Goal: Task Accomplishment & Management: Complete application form

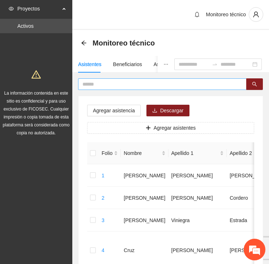
click at [102, 86] on input "text" at bounding box center [159, 84] width 154 height 8
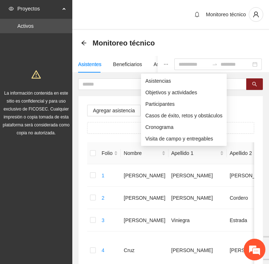
click at [163, 63] on icon "ellipsis" at bounding box center [165, 64] width 5 height 5
click at [150, 79] on span "Asistencias" at bounding box center [183, 81] width 77 height 8
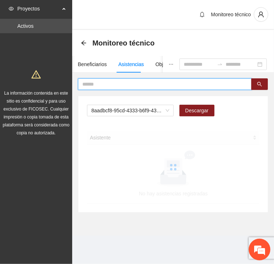
click at [113, 85] on input "text" at bounding box center [161, 84] width 159 height 8
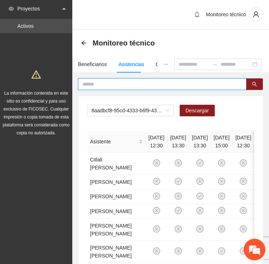
click at [113, 85] on input "text" at bounding box center [159, 84] width 154 height 8
type input "******"
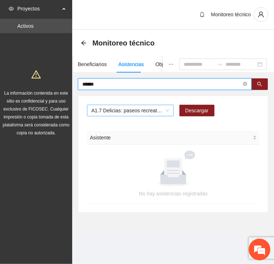
click at [118, 113] on span "A1.7 Delicias: paseos recreativos" at bounding box center [130, 110] width 78 height 11
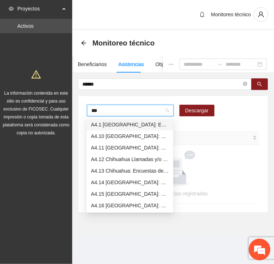
type input "****"
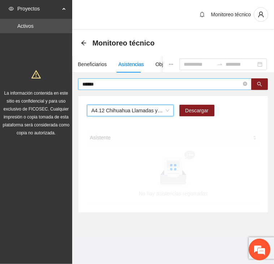
click at [108, 85] on input "******" at bounding box center [161, 84] width 159 height 8
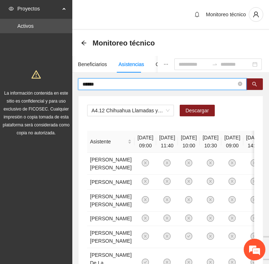
drag, startPoint x: 99, startPoint y: 81, endPoint x: 62, endPoint y: 82, distance: 36.1
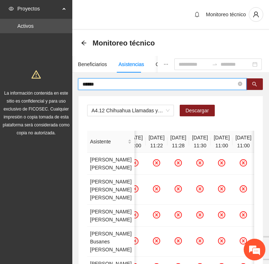
drag, startPoint x: 79, startPoint y: 82, endPoint x: 62, endPoint y: 83, distance: 17.3
type input "******"
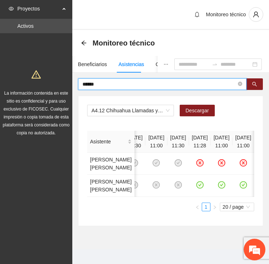
scroll to position [0, 157]
drag, startPoint x: 103, startPoint y: 85, endPoint x: 72, endPoint y: 82, distance: 30.8
click at [72, 82] on div "****** A4.12 Chihuahua Llamadas y/o mensajes a usuarios para programación, segu…" at bounding box center [170, 152] width 196 height 148
type input "*****"
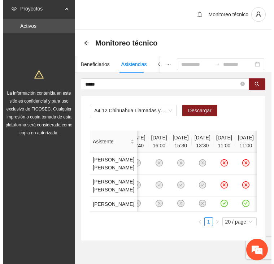
scroll to position [0, 189]
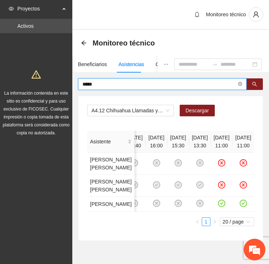
drag, startPoint x: 96, startPoint y: 85, endPoint x: 66, endPoint y: 82, distance: 30.1
click at [66, 82] on section "Proyectos Activos La información contenida en este sitio es confidencial y para…" at bounding box center [134, 142] width 269 height 284
type input "****"
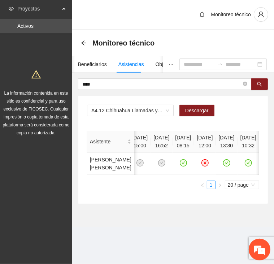
scroll to position [0, 605]
drag, startPoint x: 103, startPoint y: 83, endPoint x: 52, endPoint y: 83, distance: 51.3
click at [52, 83] on section "Proyectos Activos La información contenida en este sitio es confidencial y para…" at bounding box center [137, 132] width 274 height 264
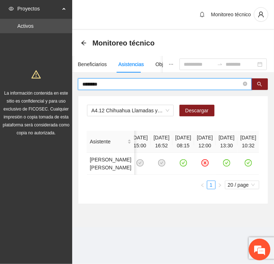
type input "********"
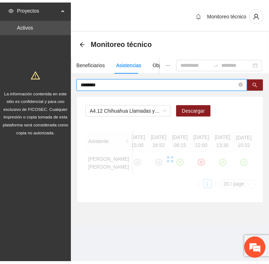
scroll to position [0, 119]
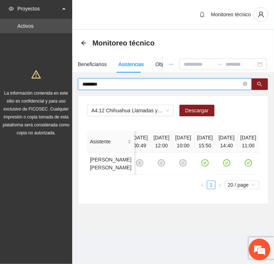
drag, startPoint x: 110, startPoint y: 87, endPoint x: 77, endPoint y: 86, distance: 33.2
click at [77, 86] on div "******** A4.12 Chihuahua Llamadas y/o mensajes a usuarios para programación, se…" at bounding box center [173, 141] width 202 height 126
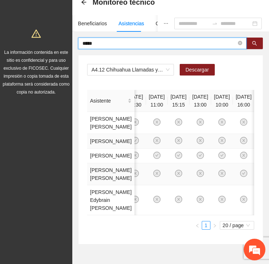
scroll to position [0, 0]
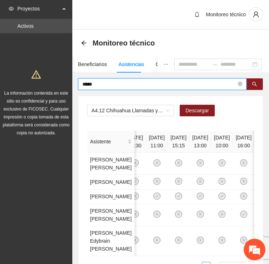
drag, startPoint x: 104, startPoint y: 82, endPoint x: 67, endPoint y: 82, distance: 36.5
click at [68, 82] on section "Proyectos Activos La información contenida en este sitio es confidencial y para…" at bounding box center [134, 164] width 269 height 329
type input "********"
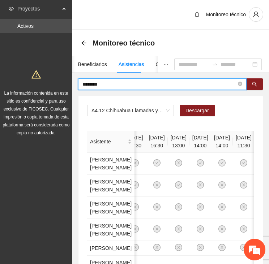
drag, startPoint x: 101, startPoint y: 84, endPoint x: 69, endPoint y: 81, distance: 32.7
click at [69, 81] on section "Proyectos Activos La información contenida en este sitio es confidencial y para…" at bounding box center [134, 179] width 269 height 358
click at [98, 64] on div "Beneficiarios" at bounding box center [92, 64] width 29 height 8
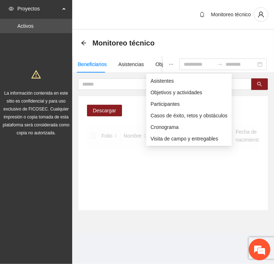
click at [169, 64] on icon "ellipsis" at bounding box center [171, 64] width 5 height 5
click at [155, 80] on span "Asistentes" at bounding box center [189, 81] width 77 height 8
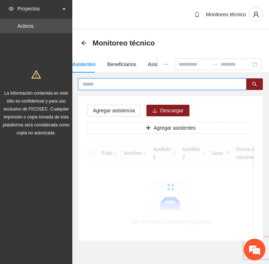
click at [101, 82] on input "text" at bounding box center [159, 84] width 154 height 8
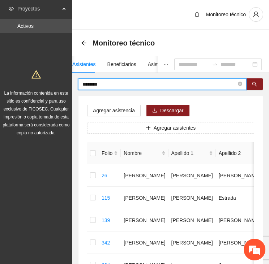
drag, startPoint x: 91, startPoint y: 83, endPoint x: 58, endPoint y: 81, distance: 32.9
click at [58, 81] on section "Proyectos Activos La información contenida en este sitio es confidencial y para…" at bounding box center [134, 208] width 269 height 416
type input "****"
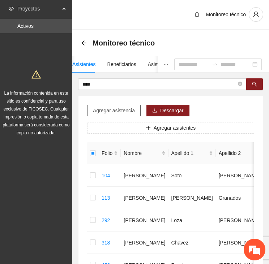
click at [114, 109] on span "Agregar asistencia" at bounding box center [114, 110] width 42 height 8
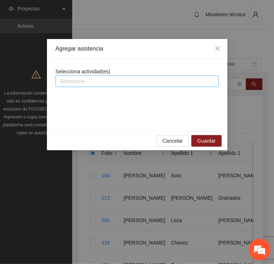
click at [95, 82] on div at bounding box center [137, 81] width 160 height 9
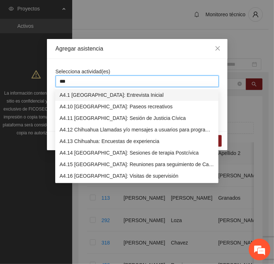
type input "****"
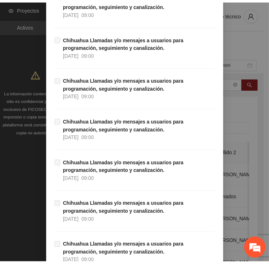
scroll to position [7114, 0]
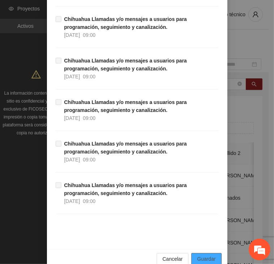
click at [210, 255] on span "Guardar" at bounding box center [206, 259] width 18 height 8
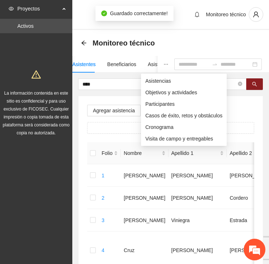
click at [163, 64] on icon "ellipsis" at bounding box center [165, 64] width 5 height 5
click at [152, 79] on span "Asistencias" at bounding box center [183, 81] width 77 height 8
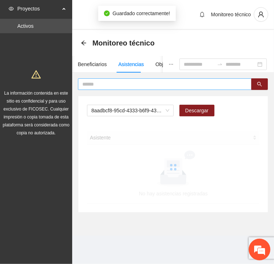
click at [109, 83] on input "text" at bounding box center [161, 84] width 159 height 8
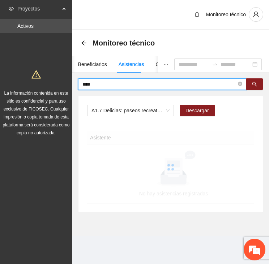
type input "****"
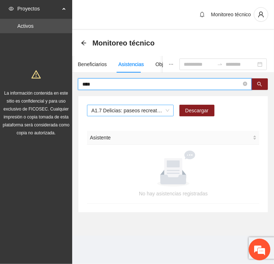
click at [117, 107] on span "A1.7 Delicias: paseos recreativos" at bounding box center [130, 110] width 78 height 11
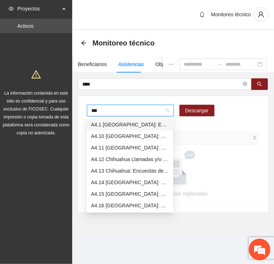
type input "****"
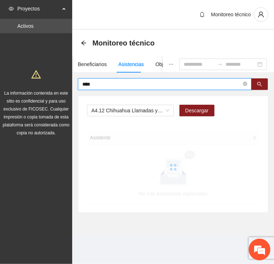
click at [104, 82] on input "****" at bounding box center [161, 84] width 159 height 8
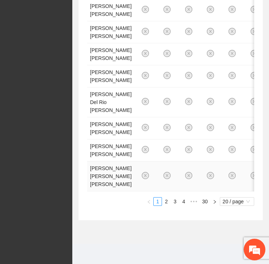
scroll to position [667, 0]
click at [183, 200] on link "4" at bounding box center [183, 201] width 8 height 8
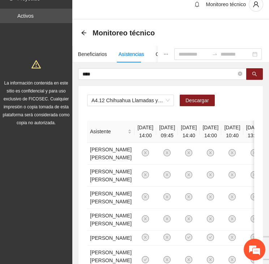
scroll to position [0, 0]
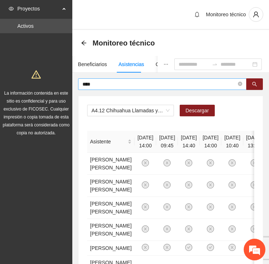
click at [102, 83] on input "****" at bounding box center [159, 84] width 154 height 8
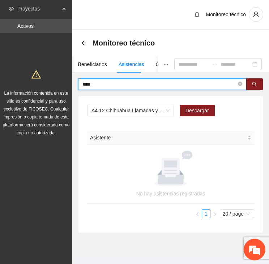
click at [109, 83] on input "****" at bounding box center [159, 84] width 154 height 8
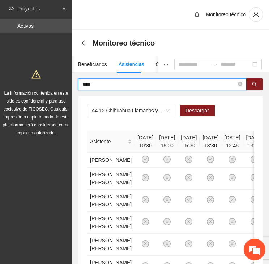
click at [100, 87] on input "****" at bounding box center [159, 84] width 154 height 8
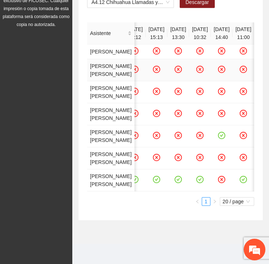
scroll to position [180, 0]
click at [117, 183] on icon "check-circle" at bounding box center [112, 179] width 7 height 7
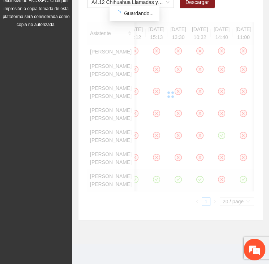
click at [172, 200] on div "Asistente [DATE] 10:30 [DATE] 15:00 [DATE] 15:30 [DATE] 18:30 [DATE] 12:45 [DAT…" at bounding box center [170, 113] width 167 height 183
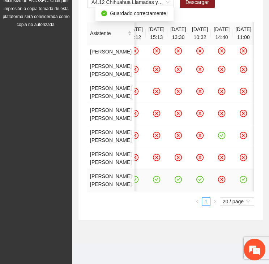
click at [138, 182] on icon "check-circle" at bounding box center [134, 179] width 6 height 6
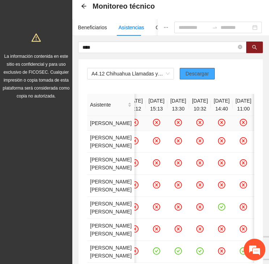
scroll to position [35, 0]
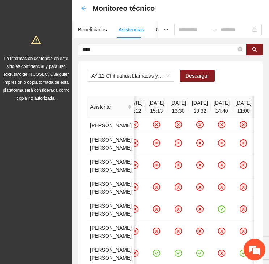
click at [87, 9] on div "Monitoreo técnico" at bounding box center [120, 9] width 78 height 12
click at [81, 8] on icon "arrow-left" at bounding box center [84, 8] width 6 height 6
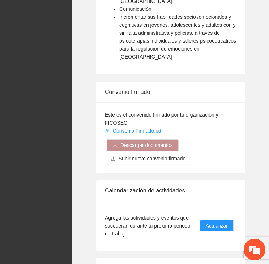
scroll to position [1188, 0]
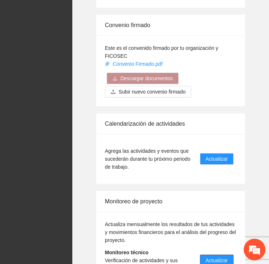
click at [214, 256] on span "Actualizar" at bounding box center [216, 260] width 22 height 8
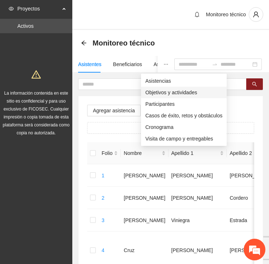
click at [159, 92] on span "Objetivos y actividades" at bounding box center [183, 92] width 77 height 8
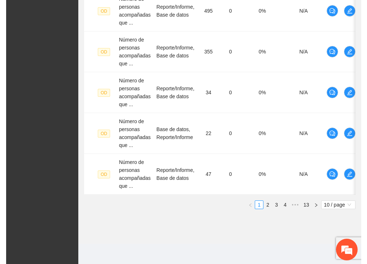
scroll to position [422, 0]
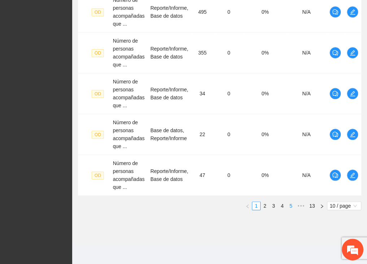
click at [268, 205] on link "4" at bounding box center [282, 206] width 8 height 8
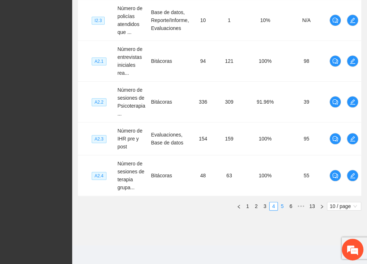
click at [268, 205] on link "5" at bounding box center [282, 206] width 8 height 8
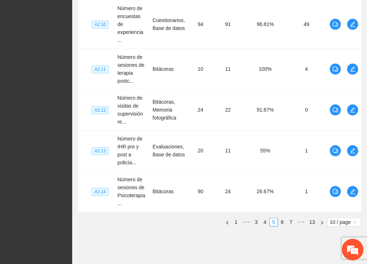
click at [268, 221] on link "7" at bounding box center [291, 222] width 8 height 8
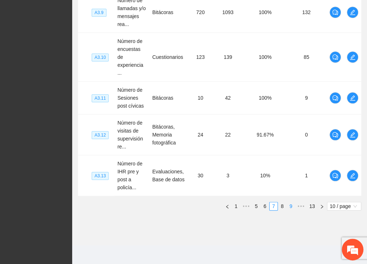
click at [268, 205] on link "8" at bounding box center [282, 206] width 8 height 8
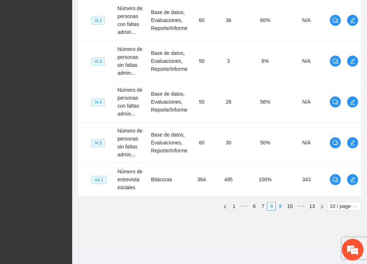
click at [268, 204] on link "9" at bounding box center [280, 206] width 8 height 8
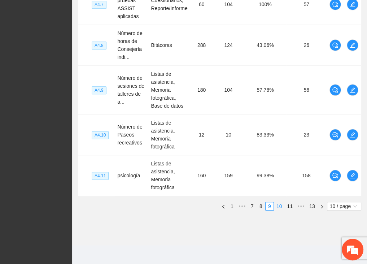
click at [268, 204] on link "10" at bounding box center [279, 206] width 10 height 8
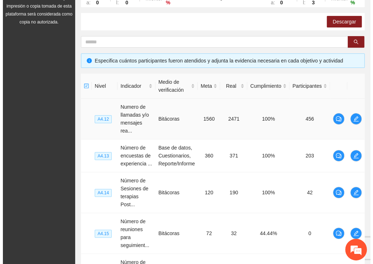
scroll to position [109, 0]
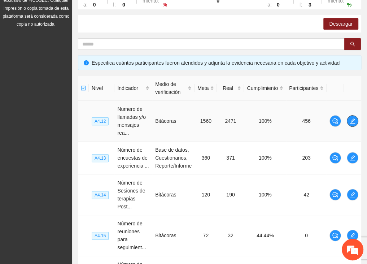
click at [268, 121] on icon "edit" at bounding box center [353, 121] width 6 height 6
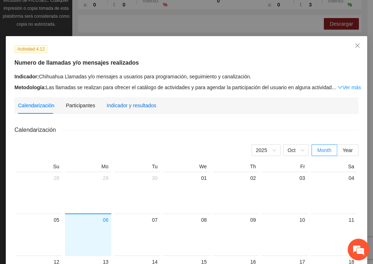
click at [126, 108] on div "Indicador y resultados" at bounding box center [130, 105] width 49 height 8
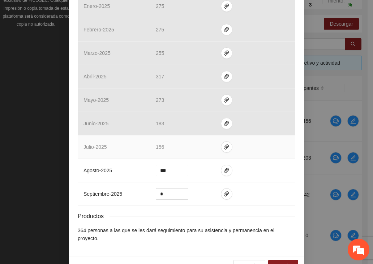
scroll to position [283, 0]
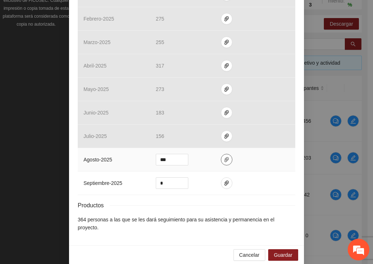
click at [221, 158] on span "paper-clip" at bounding box center [226, 160] width 11 height 6
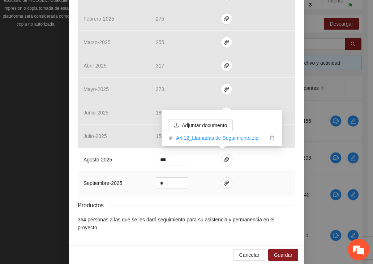
click at [198, 173] on td "*" at bounding box center [182, 182] width 65 height 23
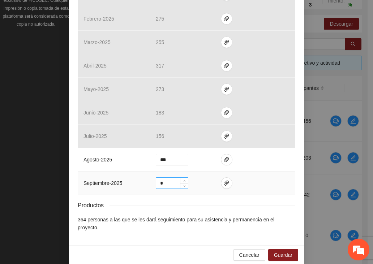
click at [174, 180] on input "*" at bounding box center [172, 183] width 32 height 11
drag, startPoint x: 169, startPoint y: 179, endPoint x: 143, endPoint y: 180, distance: 26.4
click at [143, 180] on tr "septiembre - 2025 *" at bounding box center [186, 182] width 217 height 23
type input "***"
click at [223, 183] on icon "paper-clip" at bounding box center [226, 183] width 6 height 6
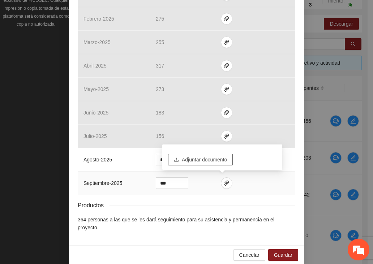
click at [212, 158] on span "Adjuntar documento" at bounding box center [204, 160] width 45 height 8
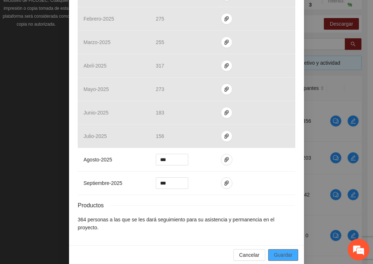
click at [268, 251] on span "Guardar" at bounding box center [283, 255] width 18 height 8
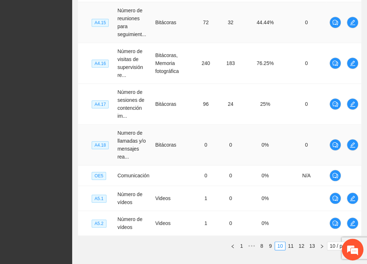
scroll to position [325, 0]
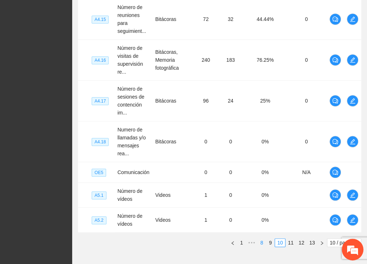
click at [263, 240] on link "8" at bounding box center [262, 243] width 8 height 8
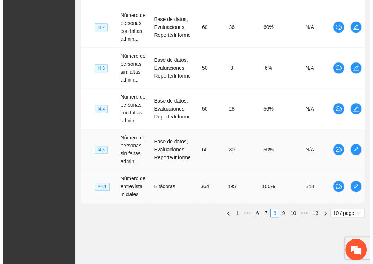
scroll to position [413, 0]
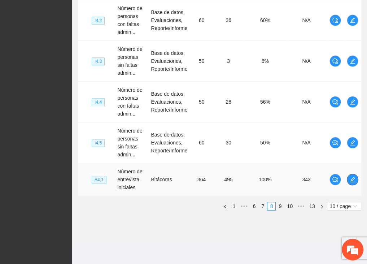
click at [268, 178] on icon "edit" at bounding box center [353, 180] width 6 height 6
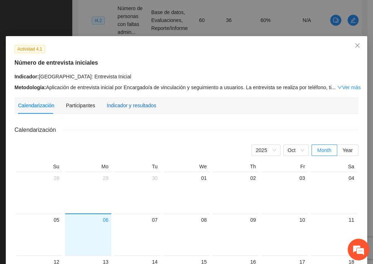
click at [126, 108] on div "Indicador y resultados" at bounding box center [130, 105] width 49 height 8
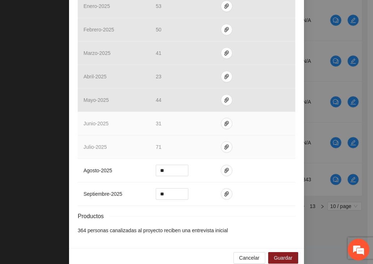
scroll to position [275, 0]
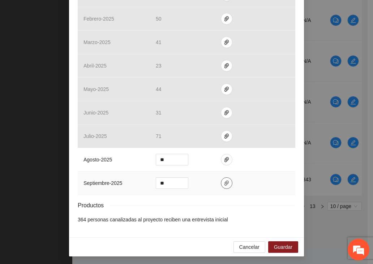
click at [223, 184] on icon "paper-clip" at bounding box center [226, 183] width 6 height 6
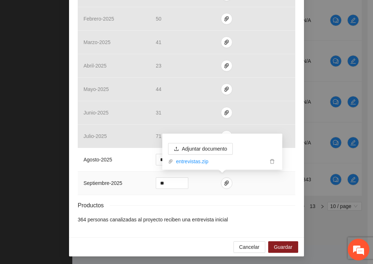
click at [193, 179] on td "**" at bounding box center [182, 182] width 65 height 23
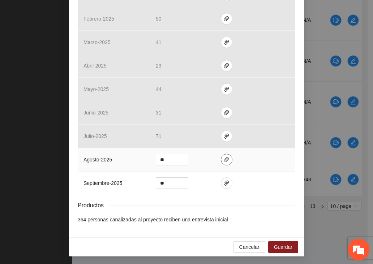
click at [224, 158] on icon "paper-clip" at bounding box center [226, 159] width 4 height 5
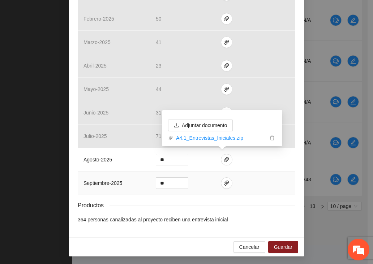
click at [202, 172] on td "**" at bounding box center [182, 182] width 65 height 23
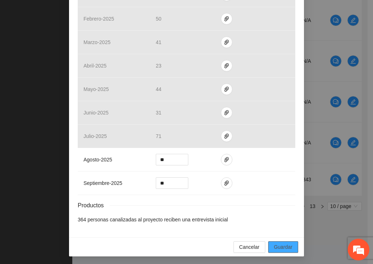
click at [268, 245] on span "Guardar" at bounding box center [283, 247] width 18 height 8
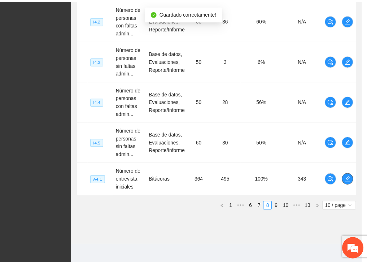
scroll to position [0, 0]
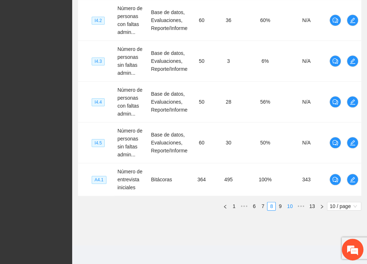
click at [268, 205] on link "9" at bounding box center [280, 206] width 8 height 8
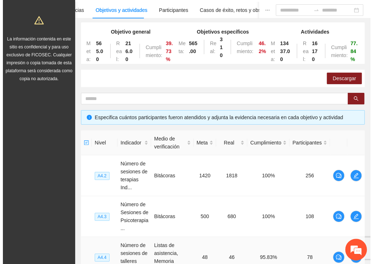
scroll to position [52, 0]
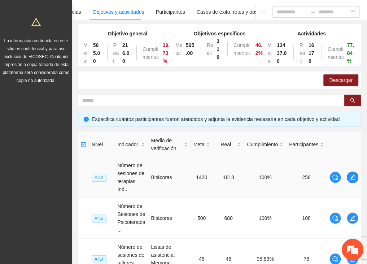
click at [268, 176] on icon "edit" at bounding box center [353, 177] width 6 height 6
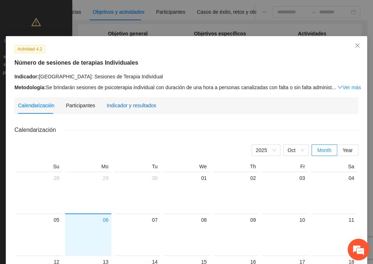
click at [123, 102] on div "Indicador y resultados" at bounding box center [130, 105] width 49 height 8
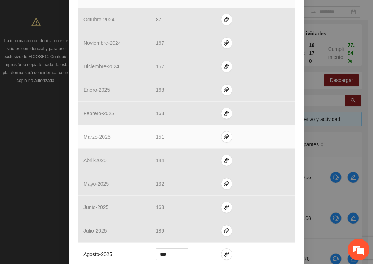
scroll to position [275, 0]
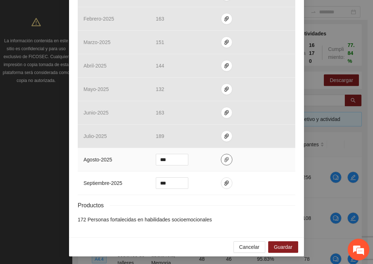
click at [223, 160] on icon "paper-clip" at bounding box center [226, 160] width 6 height 6
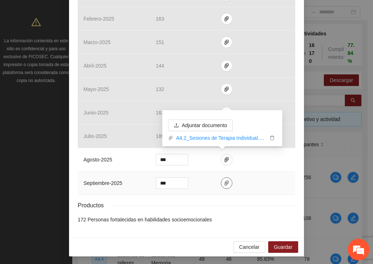
click at [223, 184] on icon "paper-clip" at bounding box center [226, 183] width 6 height 6
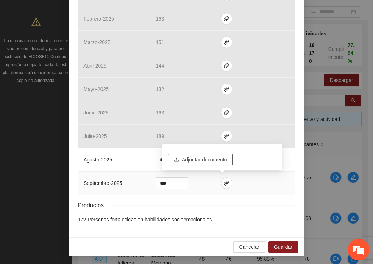
click at [192, 160] on span "Adjuntar documento" at bounding box center [204, 160] width 45 height 8
click at [212, 158] on span "Adjuntar documento" at bounding box center [204, 160] width 45 height 8
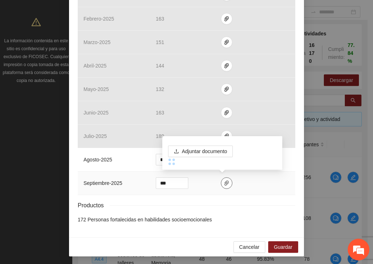
click at [224, 182] on icon "paper-clip" at bounding box center [226, 183] width 6 height 6
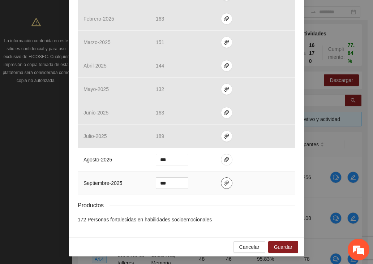
click at [224, 182] on icon "paper-clip" at bounding box center [226, 183] width 6 height 6
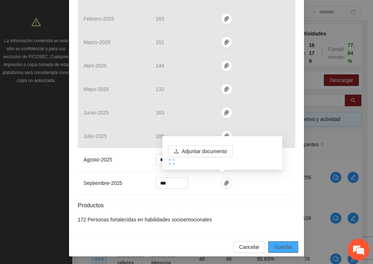
click at [268, 243] on span "Guardar" at bounding box center [283, 247] width 18 height 8
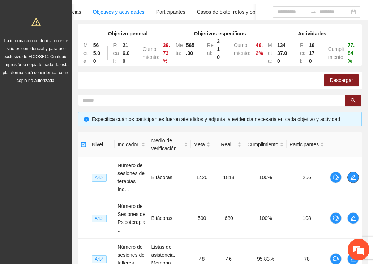
scroll to position [0, 0]
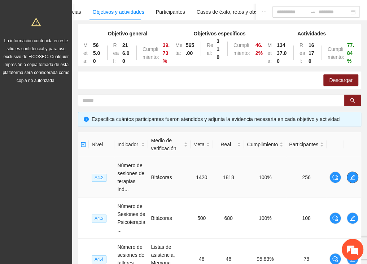
click at [268, 179] on span "edit" at bounding box center [352, 177] width 11 height 6
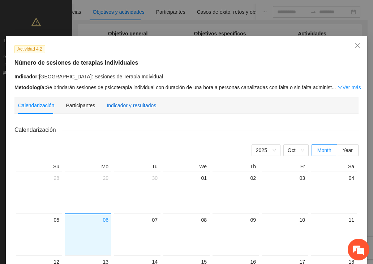
click at [111, 103] on div "Indicador y resultados" at bounding box center [130, 105] width 49 height 8
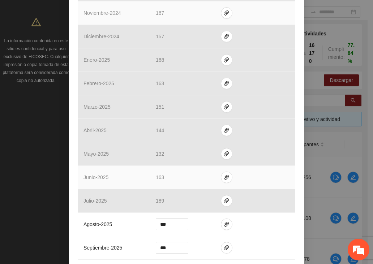
scroll to position [217, 0]
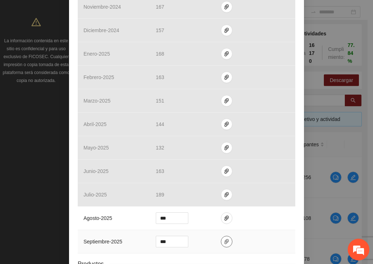
click at [223, 242] on icon "paper-clip" at bounding box center [226, 242] width 6 height 6
click at [257, 239] on td at bounding box center [255, 241] width 80 height 23
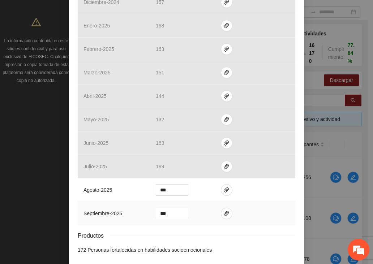
scroll to position [275, 0]
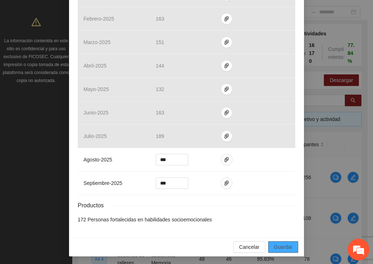
click at [268, 245] on span "Guardar" at bounding box center [283, 247] width 18 height 8
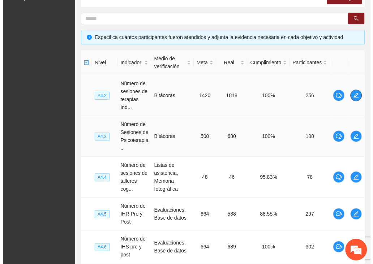
scroll to position [197, 0]
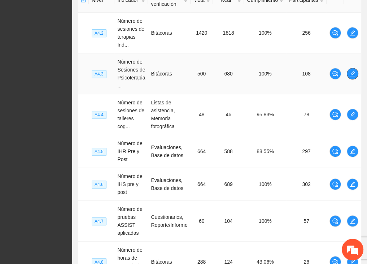
click at [268, 72] on icon "edit" at bounding box center [353, 74] width 6 height 6
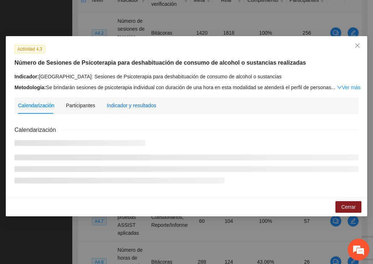
click at [112, 105] on div "Indicador y resultados" at bounding box center [130, 105] width 49 height 8
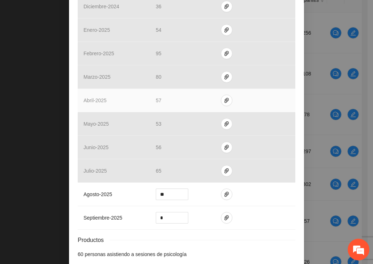
scroll to position [289, 0]
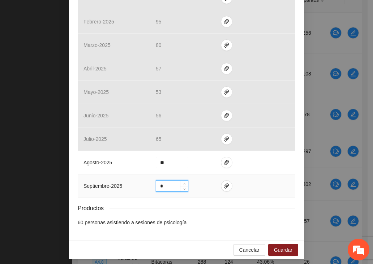
click at [174, 187] on input "*" at bounding box center [172, 185] width 32 height 11
type input "**"
click at [227, 180] on td at bounding box center [255, 185] width 80 height 23
click at [225, 183] on span "paper-clip" at bounding box center [226, 186] width 11 height 6
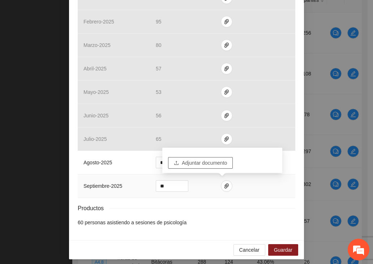
click at [207, 161] on span "Adjuntar documento" at bounding box center [204, 163] width 45 height 8
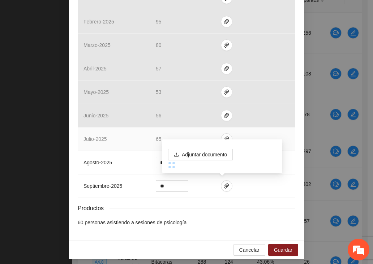
click at [218, 128] on td at bounding box center [255, 138] width 80 height 23
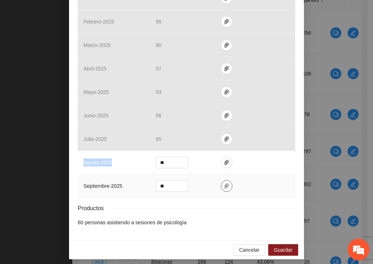
click at [224, 184] on icon "paper-clip" at bounding box center [226, 185] width 4 height 5
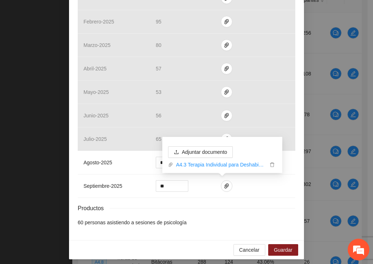
click at [268, 226] on div "Calendarización [DATE] Month Year Su Mo Tu We Th Fr Sa 28 29 30 01 02 03 04 05 …" at bounding box center [186, 39] width 217 height 384
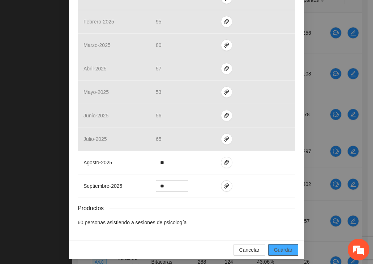
click at [268, 247] on span "Guardar" at bounding box center [283, 250] width 18 height 8
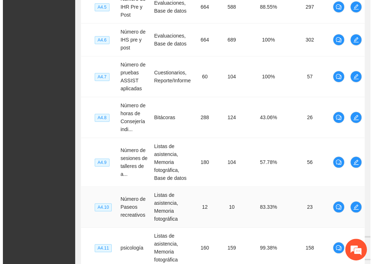
scroll to position [413, 0]
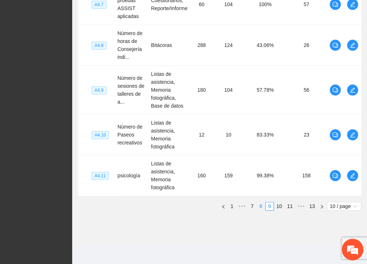
click at [260, 204] on link "8" at bounding box center [261, 206] width 8 height 8
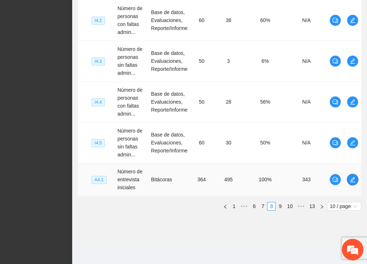
click at [268, 183] on button "button" at bounding box center [353, 180] width 12 height 12
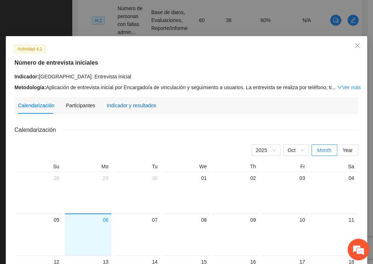
click at [130, 104] on div "Indicador y resultados" at bounding box center [130, 105] width 49 height 8
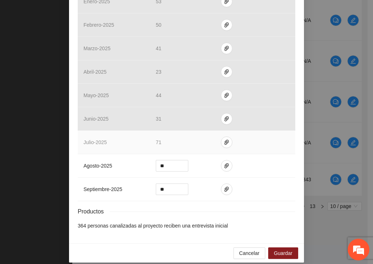
scroll to position [275, 0]
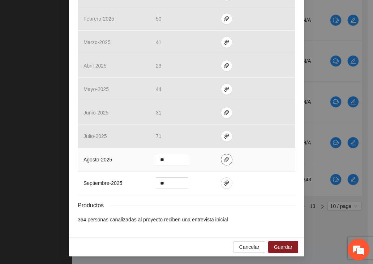
click at [223, 160] on icon "paper-clip" at bounding box center [226, 160] width 6 height 6
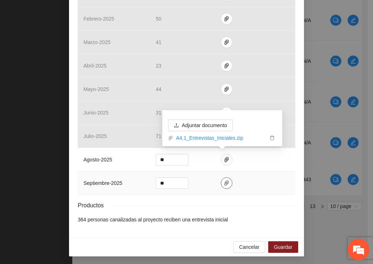
click at [224, 183] on icon "paper-clip" at bounding box center [226, 182] width 4 height 5
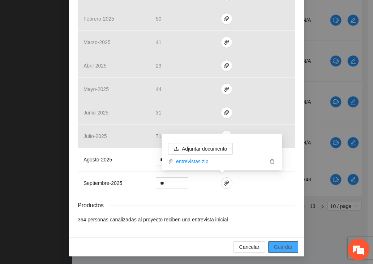
click at [268, 247] on span "Guardar" at bounding box center [283, 247] width 18 height 8
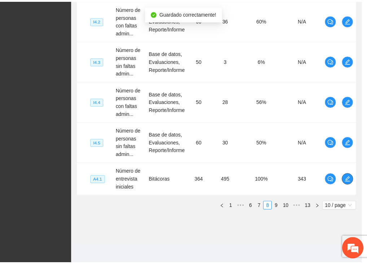
scroll to position [0, 0]
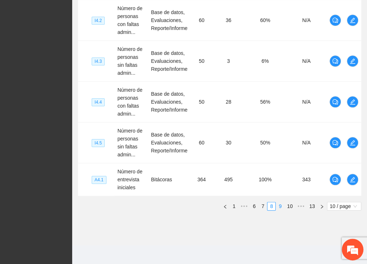
click at [268, 204] on link "9" at bounding box center [280, 206] width 8 height 8
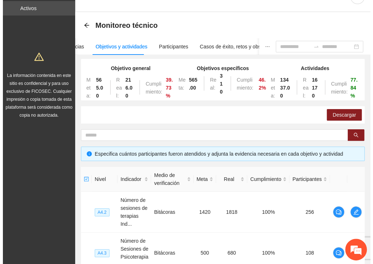
scroll to position [16, 0]
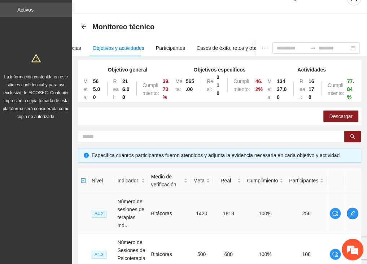
click at [268, 212] on icon "edit" at bounding box center [353, 213] width 6 height 6
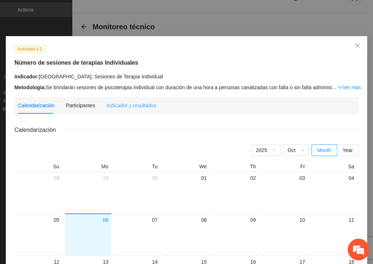
click at [131, 110] on div "Indicador y resultados" at bounding box center [130, 105] width 49 height 17
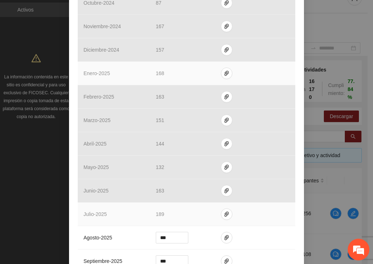
scroll to position [275, 0]
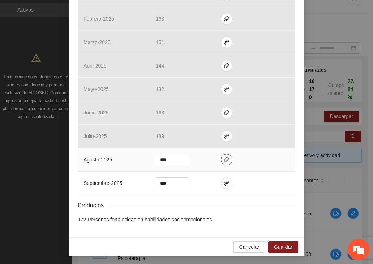
click at [223, 158] on icon "paper-clip" at bounding box center [226, 160] width 6 height 6
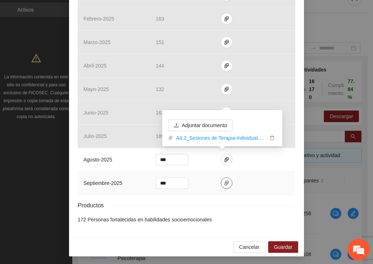
click at [224, 180] on icon "paper-clip" at bounding box center [226, 182] width 4 height 5
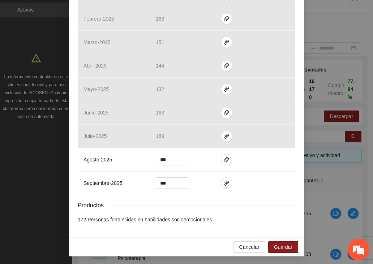
click at [255, 201] on div "Productos" at bounding box center [186, 205] width 217 height 9
click at [268, 249] on span "Guardar" at bounding box center [283, 247] width 18 height 8
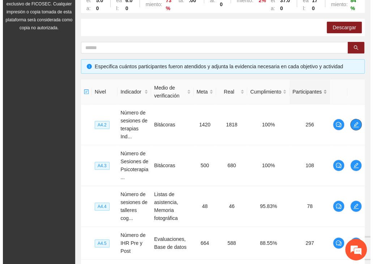
scroll to position [125, 0]
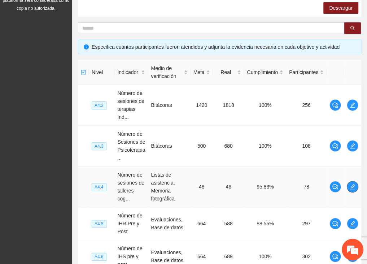
click at [268, 186] on icon "edit" at bounding box center [353, 187] width 6 height 6
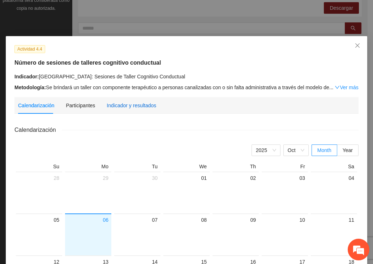
click at [134, 107] on div "Indicador y resultados" at bounding box center [130, 105] width 49 height 8
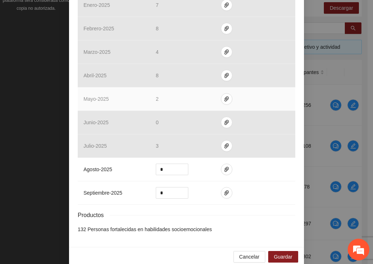
scroll to position [275, 0]
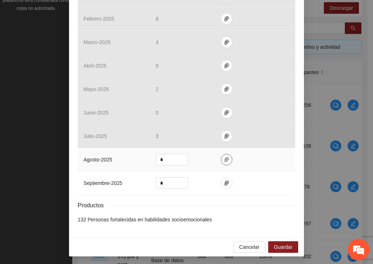
click at [223, 159] on icon "paper-clip" at bounding box center [226, 160] width 6 height 6
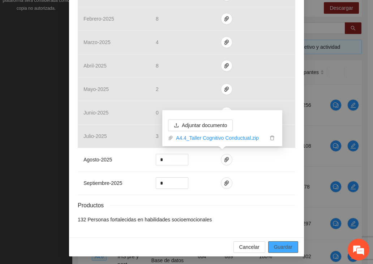
click at [268, 244] on span "Guardar" at bounding box center [283, 247] width 18 height 8
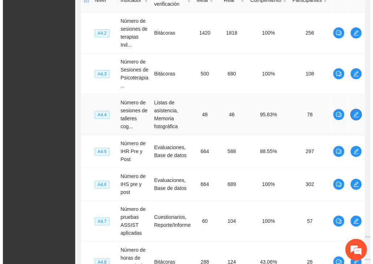
scroll to position [161, 0]
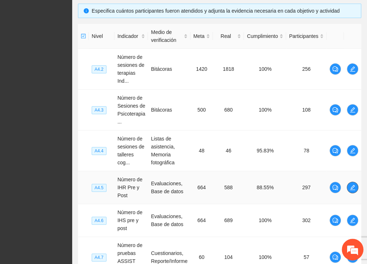
click at [268, 188] on icon "edit" at bounding box center [353, 187] width 6 height 6
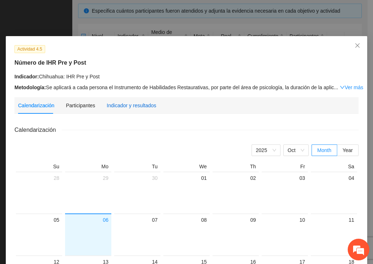
click at [128, 104] on div "Indicador y resultados" at bounding box center [130, 105] width 49 height 8
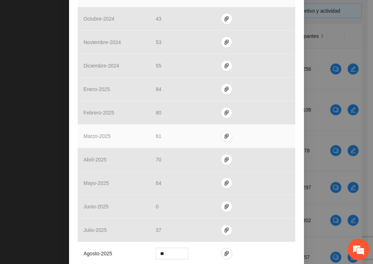
scroll to position [283, 0]
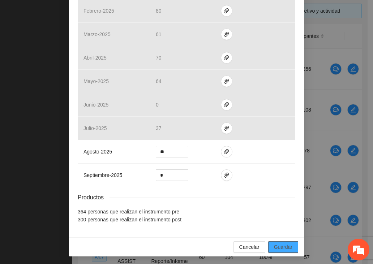
click at [268, 248] on span "Guardar" at bounding box center [283, 247] width 18 height 8
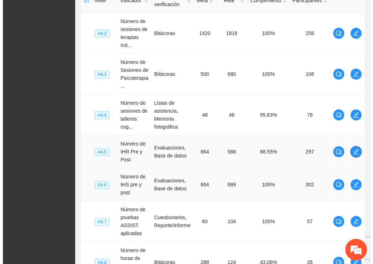
scroll to position [197, 0]
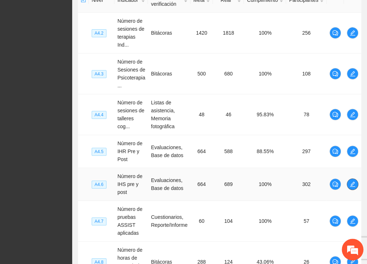
click at [268, 182] on icon "edit" at bounding box center [353, 184] width 6 height 6
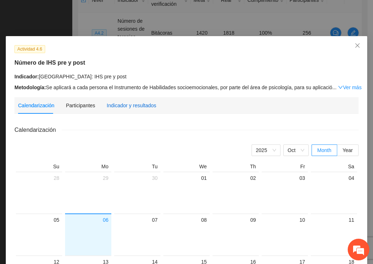
click at [136, 106] on div "Indicador y resultados" at bounding box center [130, 105] width 49 height 8
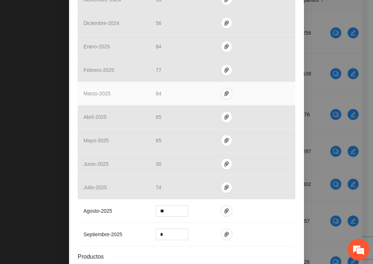
scroll to position [283, 0]
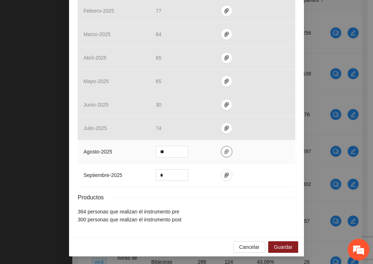
click at [223, 152] on icon "paper-clip" at bounding box center [226, 152] width 6 height 6
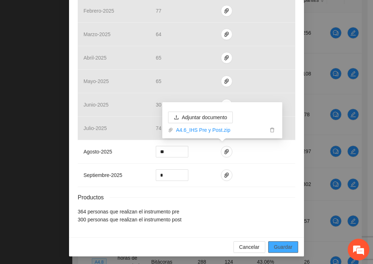
click at [268, 247] on span "Guardar" at bounding box center [283, 247] width 18 height 8
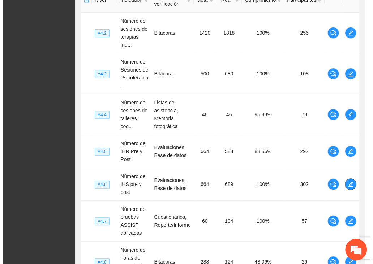
scroll to position [0, 0]
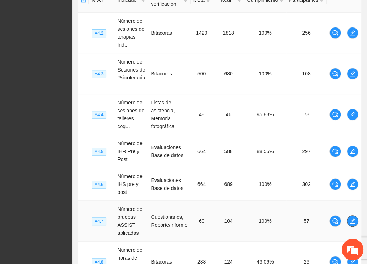
click at [268, 219] on span "edit" at bounding box center [352, 221] width 11 height 6
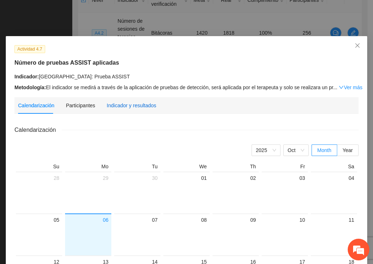
click at [129, 106] on div "Indicador y resultados" at bounding box center [130, 105] width 49 height 8
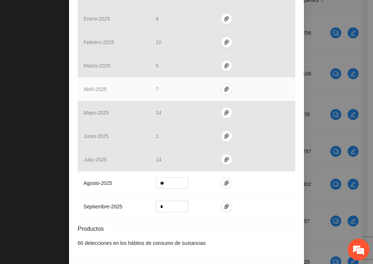
scroll to position [253, 0]
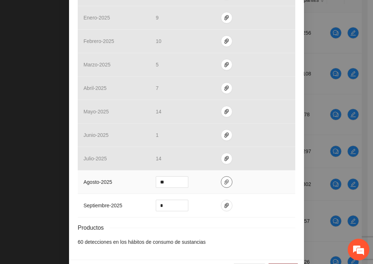
click at [221, 179] on span "paper-clip" at bounding box center [226, 182] width 11 height 6
click at [268, 264] on button "Guardar" at bounding box center [283, 270] width 30 height 12
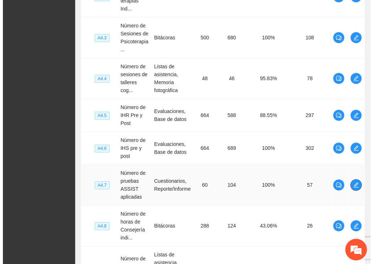
scroll to position [269, 0]
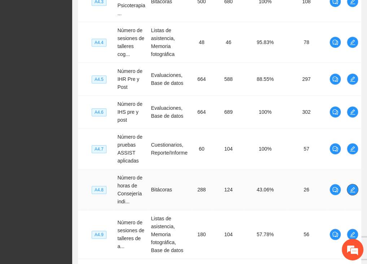
click at [268, 188] on icon "edit" at bounding box center [353, 190] width 6 height 6
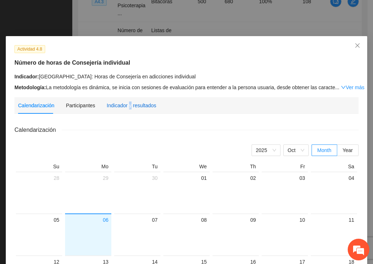
click at [123, 105] on div "Indicador y resultados" at bounding box center [130, 105] width 49 height 8
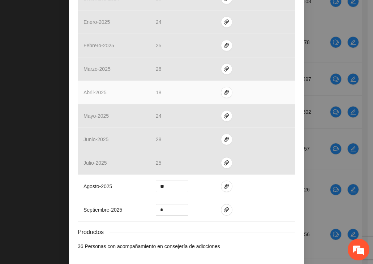
scroll to position [253, 0]
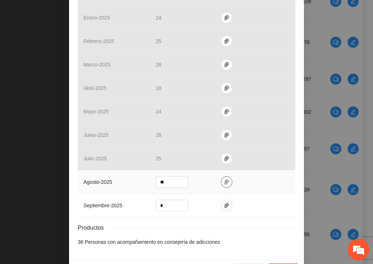
click at [225, 183] on span "paper-clip" at bounding box center [226, 182] width 11 height 6
click at [268, 168] on div "Actividad 4.8 Número de horas de Consejería individual Indicador: [GEOGRAPHIC_D…" at bounding box center [186, 21] width 235 height 476
click at [268, 264] on button "Guardar" at bounding box center [283, 270] width 30 height 12
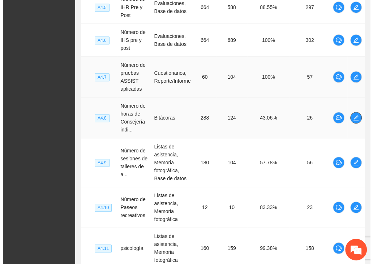
scroll to position [341, 0]
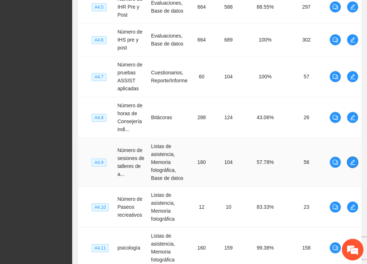
click at [268, 163] on icon "edit" at bounding box center [352, 162] width 5 height 5
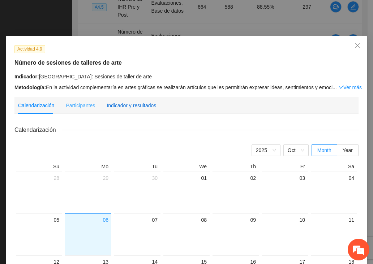
click at [144, 106] on div "Indicador y resultados" at bounding box center [130, 105] width 49 height 8
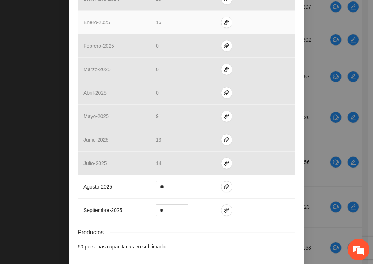
scroll to position [253, 0]
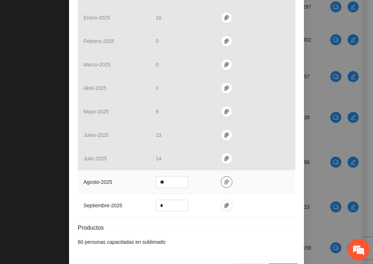
click at [223, 183] on icon "paper-clip" at bounding box center [226, 182] width 6 height 6
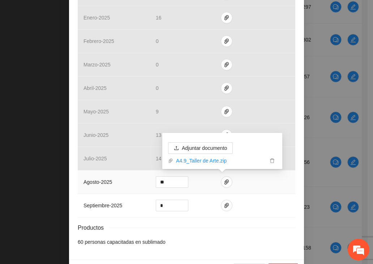
click at [268, 182] on td at bounding box center [255, 181] width 80 height 23
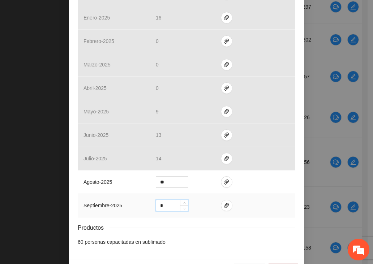
click at [165, 200] on input "*" at bounding box center [172, 205] width 32 height 11
type input "**"
click at [224, 206] on icon "paper-clip" at bounding box center [226, 206] width 6 height 6
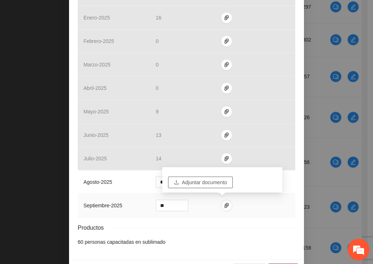
click at [211, 183] on span "Adjuntar documento" at bounding box center [204, 182] width 45 height 8
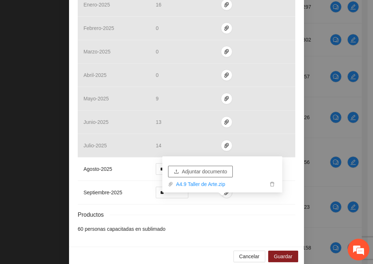
scroll to position [275, 0]
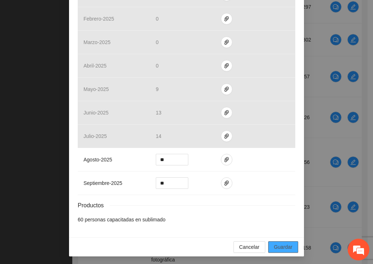
click at [268, 245] on span "Guardar" at bounding box center [283, 247] width 18 height 8
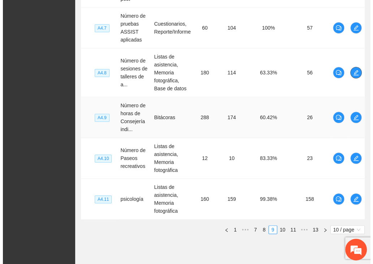
scroll to position [413, 0]
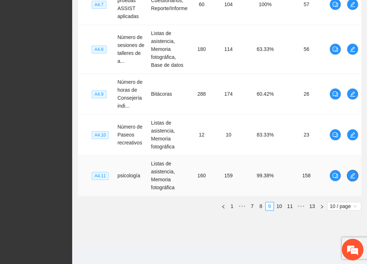
click at [268, 174] on icon "edit" at bounding box center [353, 176] width 6 height 6
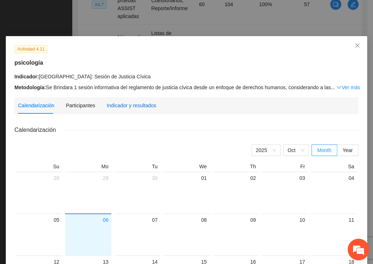
click at [124, 106] on div "Indicador y resultados" at bounding box center [130, 105] width 49 height 8
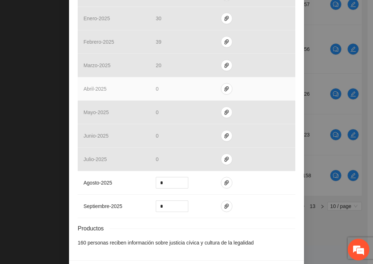
scroll to position [253, 0]
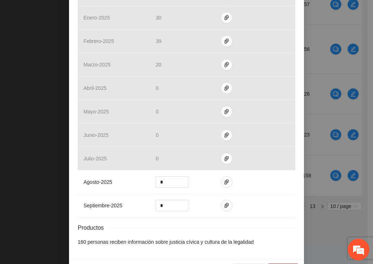
click at [268, 184] on div "Actividad 4.11 psicología Indicador: [GEOGRAPHIC_DATA]: Sesión de Justicia Cívi…" at bounding box center [186, 21] width 235 height 476
click at [224, 180] on icon "paper-clip" at bounding box center [226, 182] width 6 height 6
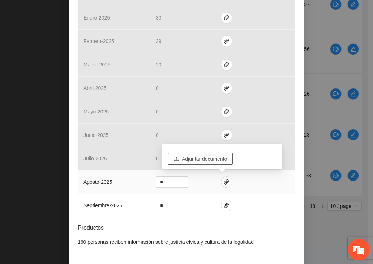
click at [188, 160] on span "Adjuntar documento" at bounding box center [204, 159] width 45 height 8
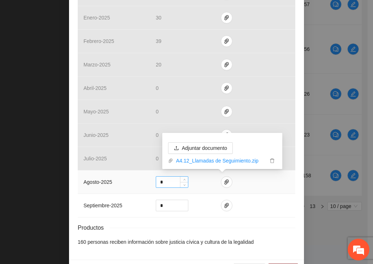
click at [162, 182] on input "*" at bounding box center [172, 182] width 32 height 11
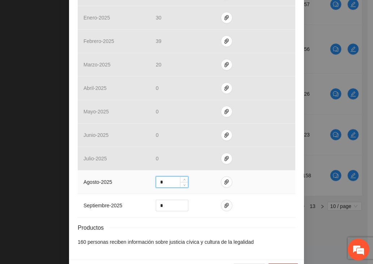
drag, startPoint x: 144, startPoint y: 184, endPoint x: 136, endPoint y: 185, distance: 7.6
click at [136, 185] on tr "agosto - 2025 *" at bounding box center [186, 181] width 217 height 23
type input "***"
drag, startPoint x: 157, startPoint y: 205, endPoint x: 142, endPoint y: 205, distance: 15.9
click at [142, 205] on tr "septiembre - 2025 *" at bounding box center [186, 205] width 217 height 23
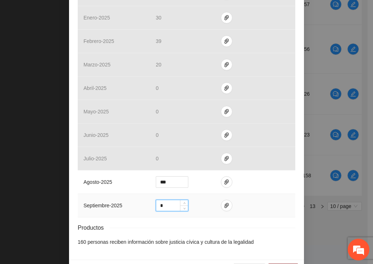
type input "*"
type input "***"
click at [223, 205] on icon "paper-clip" at bounding box center [226, 206] width 6 height 6
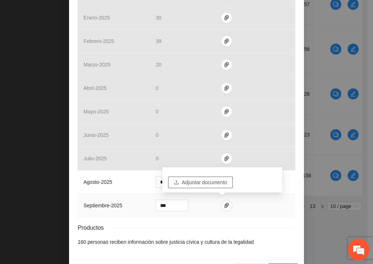
click at [201, 180] on span "Adjuntar documento" at bounding box center [204, 182] width 45 height 8
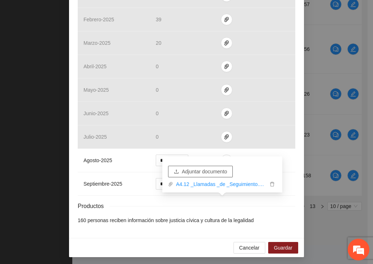
scroll to position [275, 0]
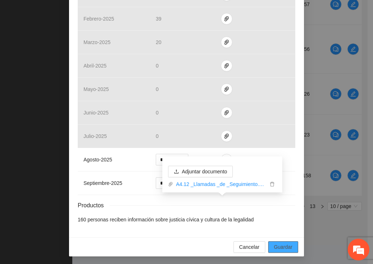
click at [268, 245] on span "Guardar" at bounding box center [283, 247] width 18 height 8
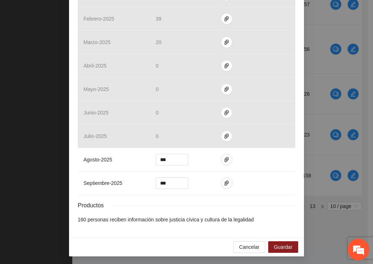
click at [224, 158] on icon "paper-clip" at bounding box center [226, 159] width 4 height 5
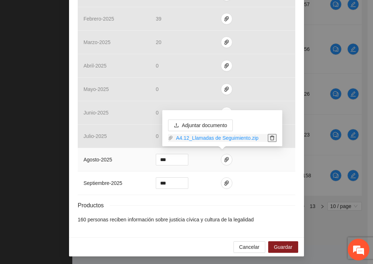
click at [268, 138] on icon "delete" at bounding box center [271, 137] width 5 height 5
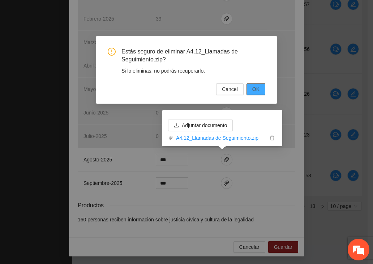
click at [255, 87] on span "OK" at bounding box center [255, 89] width 7 height 8
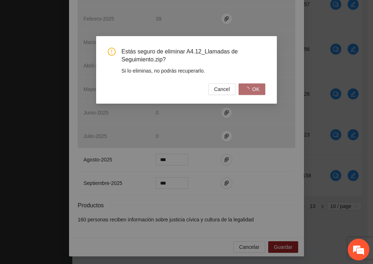
click at [220, 181] on div "Estás seguro de eliminar A4.12_Llamadas de Seguimiento.zip? Si lo eliminas, no …" at bounding box center [186, 132] width 373 height 264
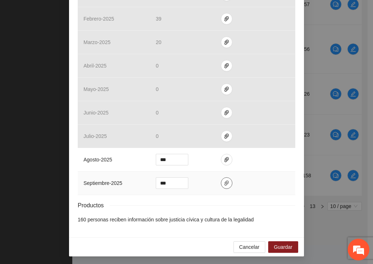
click at [223, 183] on icon "paper-clip" at bounding box center [226, 183] width 6 height 6
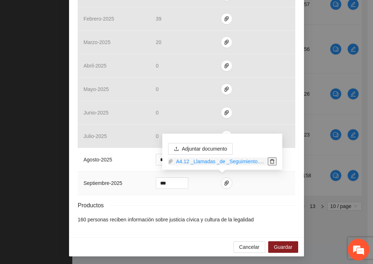
click at [268, 162] on icon "delete" at bounding box center [271, 161] width 5 height 5
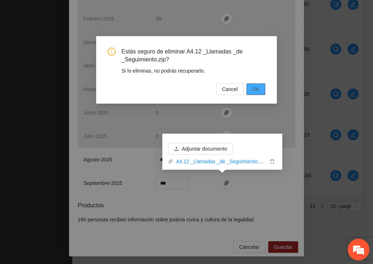
click at [255, 87] on span "OK" at bounding box center [255, 89] width 7 height 8
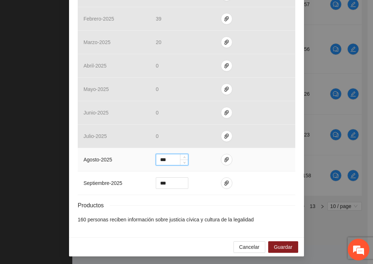
drag, startPoint x: 172, startPoint y: 159, endPoint x: 148, endPoint y: 161, distance: 24.3
click at [150, 160] on td "***" at bounding box center [182, 159] width 65 height 23
drag, startPoint x: 161, startPoint y: 184, endPoint x: 150, endPoint y: 185, distance: 11.6
click at [150, 185] on td "***" at bounding box center [182, 182] width 65 height 23
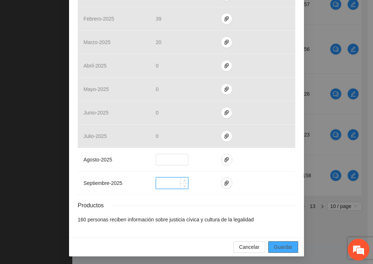
click at [268, 247] on span "Guardar" at bounding box center [283, 247] width 18 height 8
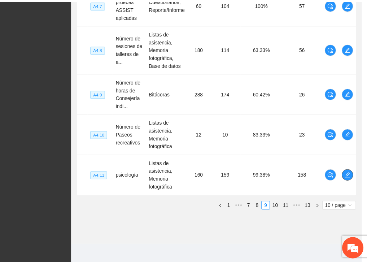
scroll to position [0, 0]
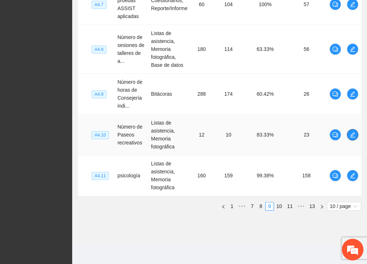
click at [268, 132] on icon "edit" at bounding box center [353, 135] width 6 height 6
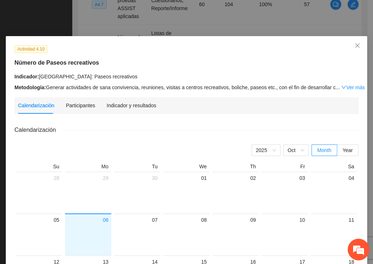
click at [236, 57] on div "Actividad 4.10 Número de Paseos recreativos Indicador: [GEOGRAPHIC_DATA]: Paseo…" at bounding box center [186, 68] width 349 height 47
click at [268, 44] on icon "close" at bounding box center [357, 46] width 6 height 6
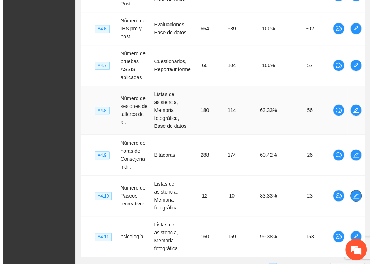
scroll to position [305, 0]
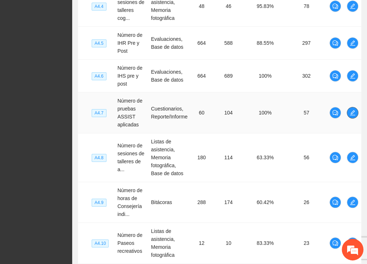
click at [268, 112] on icon "edit" at bounding box center [353, 113] width 6 height 6
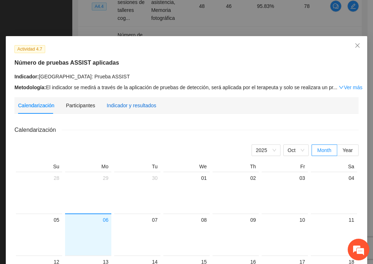
click at [119, 106] on div "Indicador y resultados" at bounding box center [130, 105] width 49 height 8
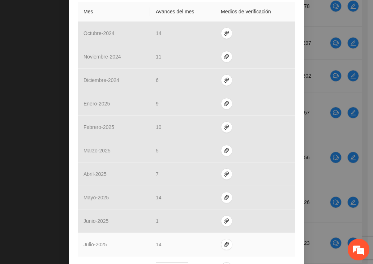
scroll to position [0, 0]
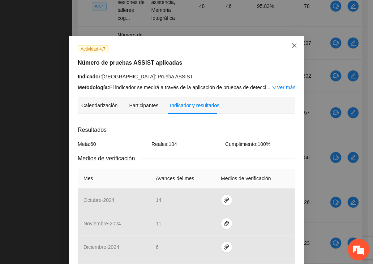
click at [268, 45] on span "Close" at bounding box center [293, 45] width 19 height 19
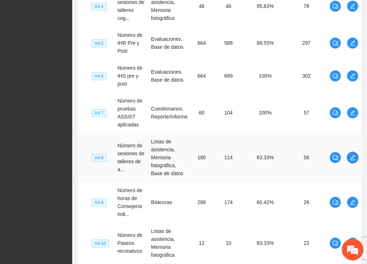
click at [268, 158] on icon "edit" at bounding box center [352, 157] width 5 height 5
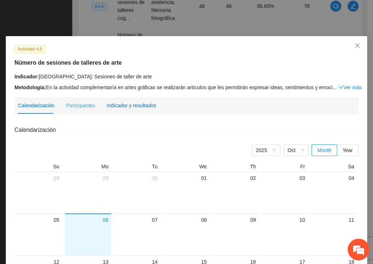
click at [135, 106] on div "Indicador y resultados" at bounding box center [130, 105] width 49 height 8
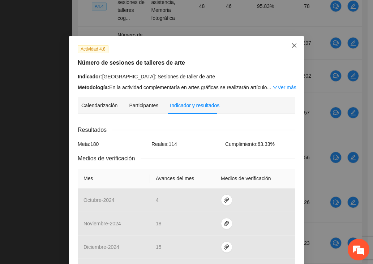
click at [268, 44] on icon "close" at bounding box center [294, 46] width 6 height 6
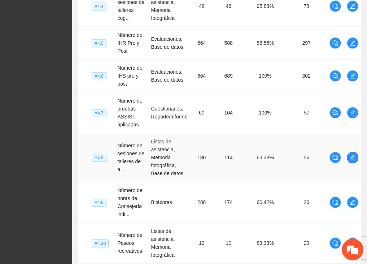
click at [268, 157] on icon "edit" at bounding box center [353, 158] width 6 height 6
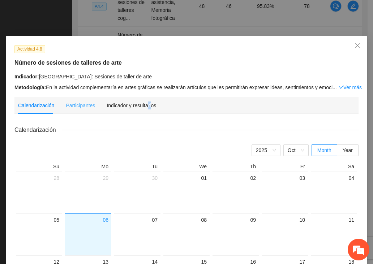
click at [143, 100] on div "Indicador y resultados" at bounding box center [130, 105] width 49 height 17
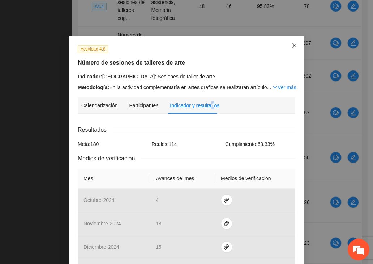
click at [268, 46] on icon "close" at bounding box center [294, 46] width 6 height 6
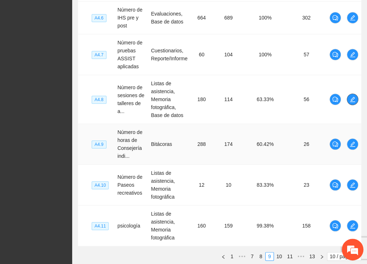
scroll to position [377, 0]
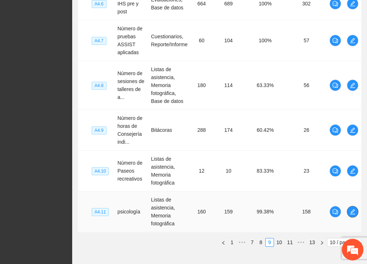
click at [268, 210] on icon "edit" at bounding box center [353, 212] width 6 height 6
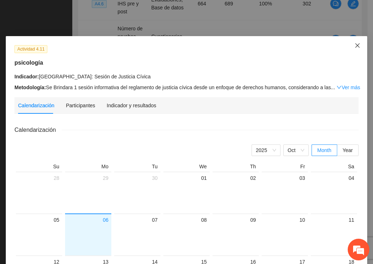
click at [268, 43] on icon "close" at bounding box center [357, 46] width 6 height 6
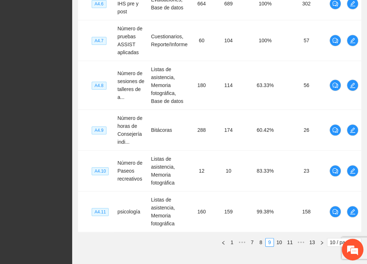
click at [268, 242] on link "10" at bounding box center [279, 242] width 10 height 8
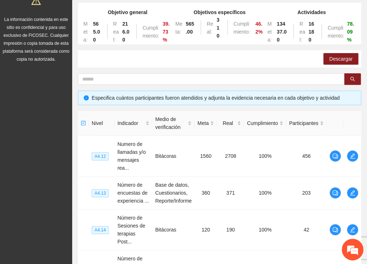
scroll to position [73, 0]
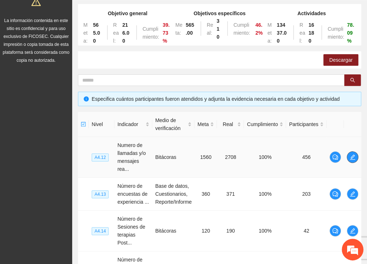
click at [268, 155] on span "edit" at bounding box center [352, 157] width 11 height 6
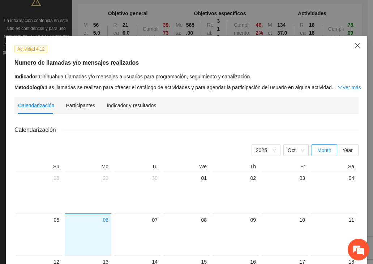
click at [268, 44] on icon "close" at bounding box center [357, 46] width 6 height 6
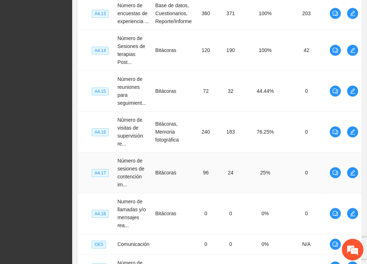
scroll to position [361, 0]
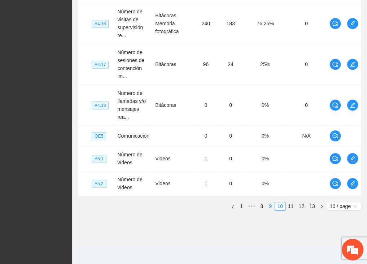
click at [268, 206] on link "9" at bounding box center [270, 206] width 8 height 8
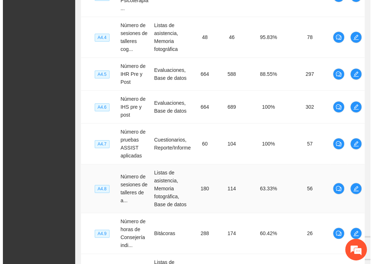
scroll to position [217, 0]
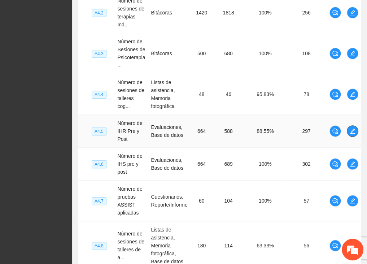
click at [268, 131] on icon "edit" at bounding box center [352, 131] width 5 height 5
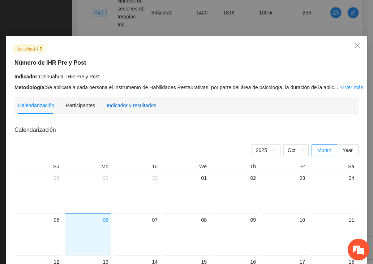
click at [134, 103] on div "Indicador y resultados" at bounding box center [130, 105] width 49 height 8
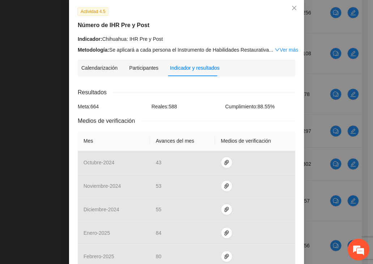
scroll to position [36, 0]
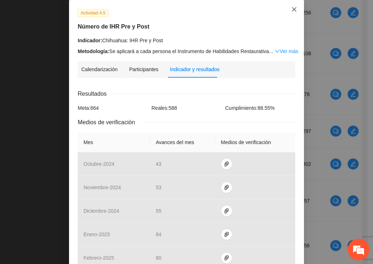
click at [268, 10] on icon "close" at bounding box center [294, 9] width 6 height 6
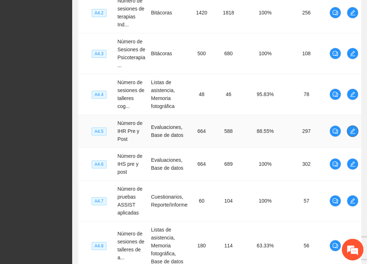
click at [268, 131] on icon "edit" at bounding box center [353, 131] width 6 height 6
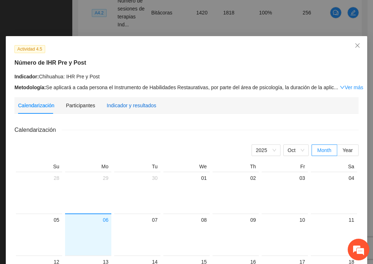
click at [130, 105] on div "Indicador y resultados" at bounding box center [130, 105] width 49 height 8
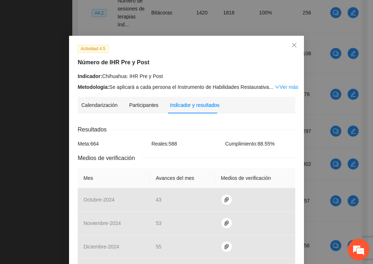
scroll to position [0, 0]
click at [268, 44] on icon "close" at bounding box center [294, 46] width 6 height 6
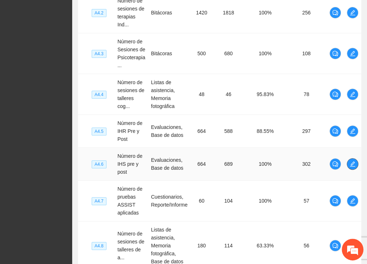
click at [268, 163] on span "edit" at bounding box center [352, 164] width 11 height 6
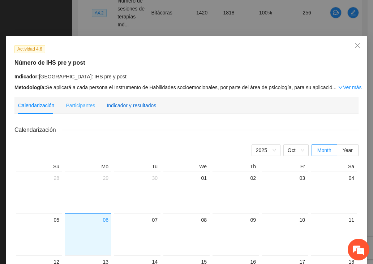
click at [134, 106] on div "Indicador y resultados" at bounding box center [130, 105] width 49 height 8
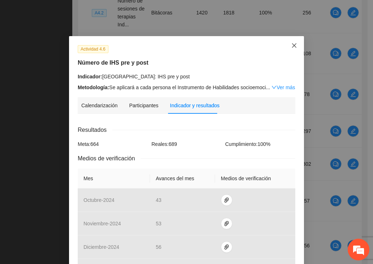
click at [268, 49] on span "Close" at bounding box center [293, 45] width 19 height 19
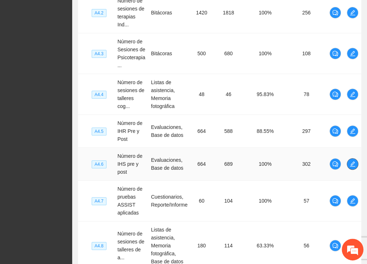
click at [268, 162] on icon "edit" at bounding box center [353, 164] width 6 height 6
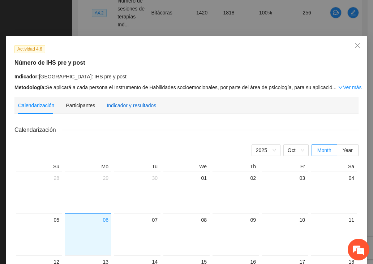
click at [126, 105] on div "Indicador y resultados" at bounding box center [130, 105] width 49 height 8
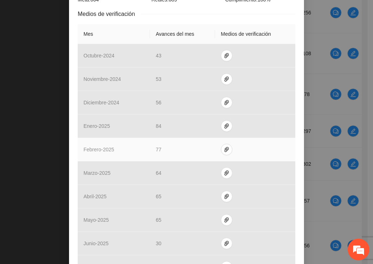
scroll to position [283, 0]
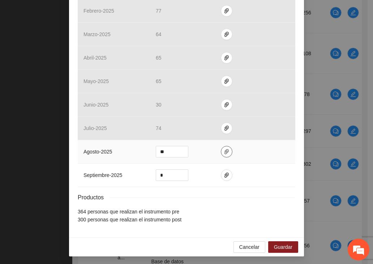
click at [224, 151] on icon "paper-clip" at bounding box center [226, 151] width 4 height 5
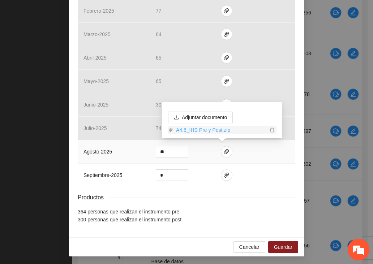
click at [211, 132] on link "A4.6_IHS Pre y Post.zip" at bounding box center [220, 130] width 95 height 8
click at [45, 70] on div "Actividad 4.6 Número de IHS pre y post Indicador: [GEOGRAPHIC_DATA]: IHS pre y …" at bounding box center [186, 132] width 373 height 264
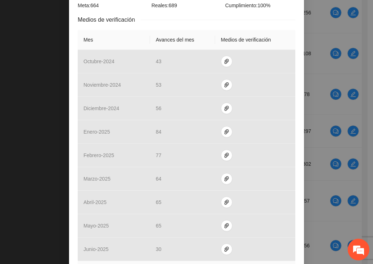
scroll to position [0, 0]
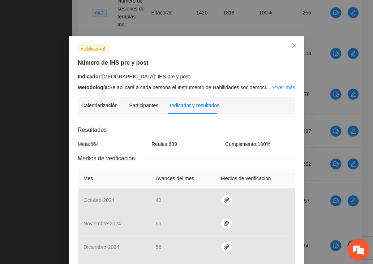
click at [268, 66] on div "Número de IHS pre y post" at bounding box center [186, 62] width 223 height 9
click at [268, 44] on icon "close" at bounding box center [294, 45] width 4 height 4
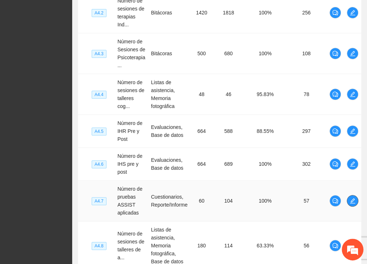
click at [268, 201] on span "edit" at bounding box center [352, 201] width 11 height 6
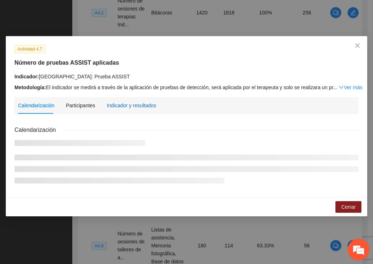
click at [112, 106] on div "Indicador y resultados" at bounding box center [130, 105] width 49 height 8
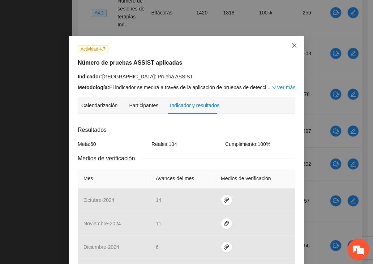
click at [268, 44] on span "Close" at bounding box center [293, 45] width 19 height 19
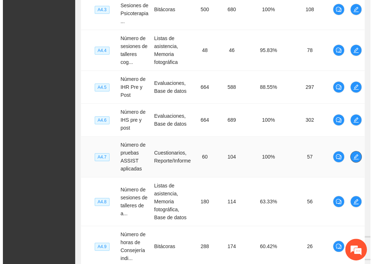
scroll to position [289, 0]
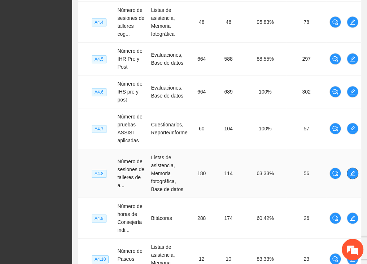
click at [268, 173] on icon "edit" at bounding box center [353, 173] width 6 height 6
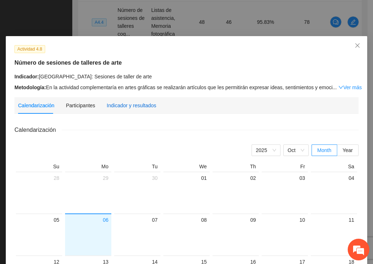
click at [132, 106] on div "Indicador y resultados" at bounding box center [130, 105] width 49 height 8
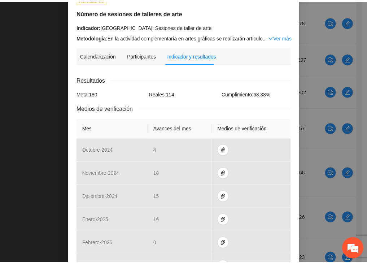
scroll to position [0, 0]
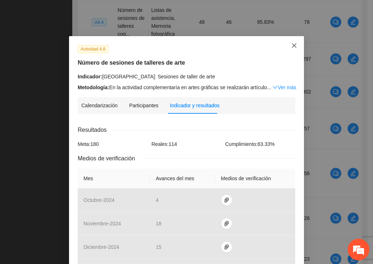
click at [268, 48] on icon "close" at bounding box center [294, 46] width 6 height 6
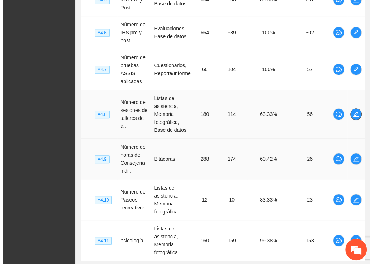
scroll to position [361, 0]
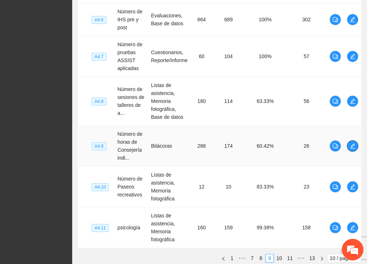
click at [268, 143] on icon "edit" at bounding box center [353, 146] width 6 height 6
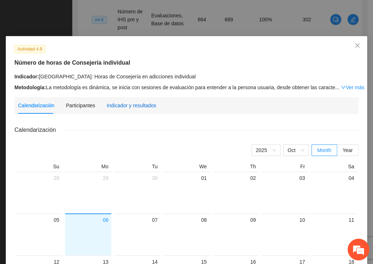
click at [125, 105] on div "Indicador y resultados" at bounding box center [130, 105] width 49 height 8
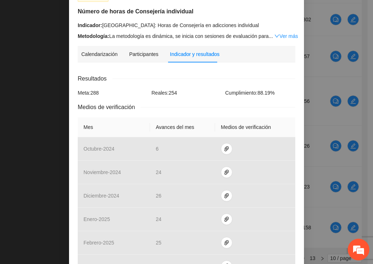
scroll to position [0, 0]
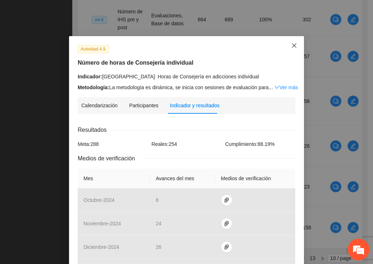
click at [268, 43] on icon "close" at bounding box center [294, 46] width 6 height 6
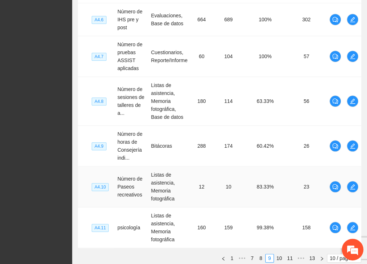
click at [268, 184] on td at bounding box center [352, 186] width 17 height 41
click at [268, 180] on td at bounding box center [352, 186] width 17 height 41
click at [268, 182] on button "button" at bounding box center [353, 187] width 12 height 12
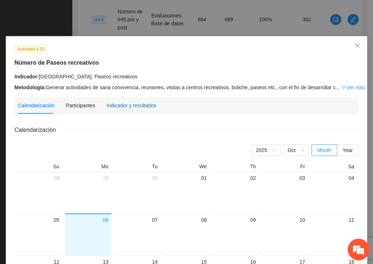
click at [127, 105] on div "Indicador y resultados" at bounding box center [130, 105] width 49 height 8
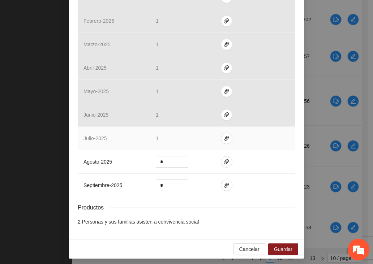
scroll to position [275, 0]
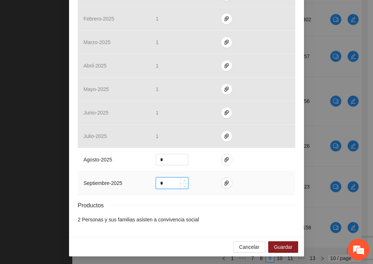
click at [169, 180] on input "*" at bounding box center [172, 183] width 32 height 11
drag, startPoint x: 167, startPoint y: 181, endPoint x: 144, endPoint y: 180, distance: 23.5
click at [144, 180] on tr "septiembre - 2025 *" at bounding box center [186, 182] width 217 height 23
type input "*"
click at [224, 161] on icon "paper-clip" at bounding box center [226, 160] width 6 height 6
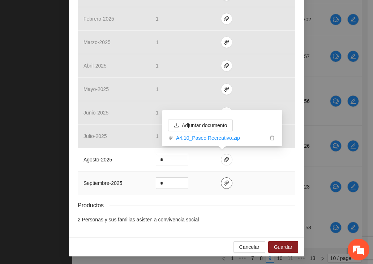
click at [227, 182] on span "paper-clip" at bounding box center [226, 183] width 11 height 6
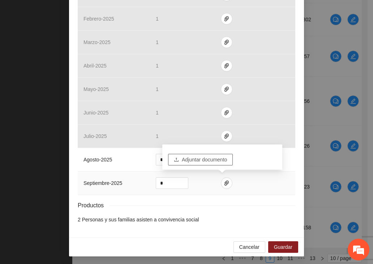
click at [205, 160] on span "Adjuntar documento" at bounding box center [204, 160] width 45 height 8
click at [209, 159] on span "Adjuntar documento" at bounding box center [204, 160] width 45 height 8
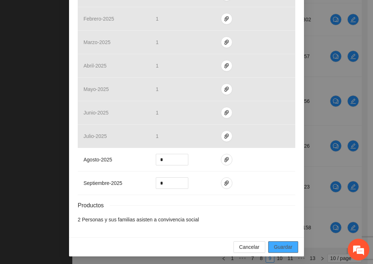
click at [268, 247] on span "Guardar" at bounding box center [283, 247] width 18 height 8
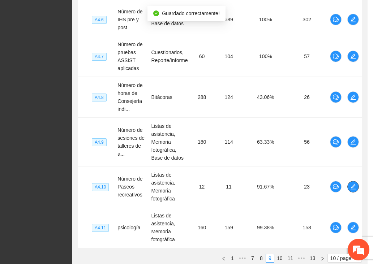
scroll to position [0, 0]
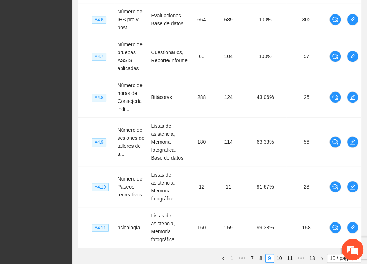
click at [268, 226] on icon "edit" at bounding box center [352, 227] width 5 height 5
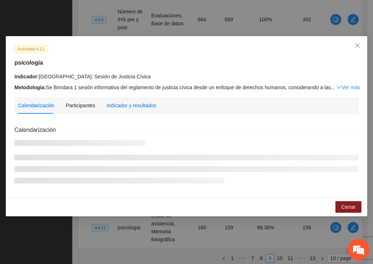
click at [110, 105] on div "Indicador y resultados" at bounding box center [130, 105] width 49 height 8
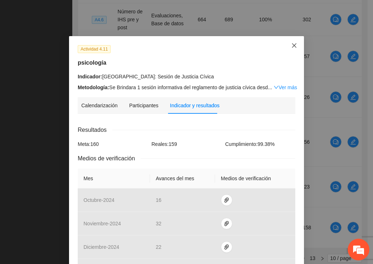
click at [268, 48] on icon "close" at bounding box center [294, 46] width 6 height 6
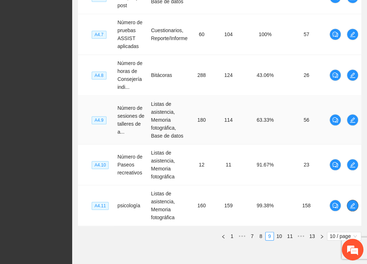
scroll to position [397, 0]
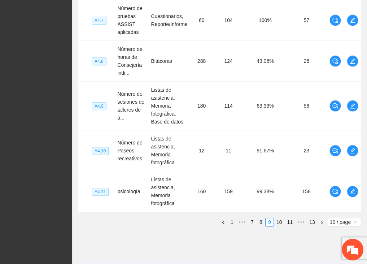
click at [268, 219] on link "10" at bounding box center [279, 222] width 10 height 8
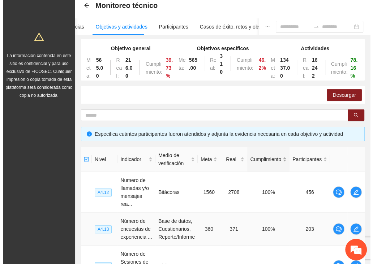
scroll to position [36, 0]
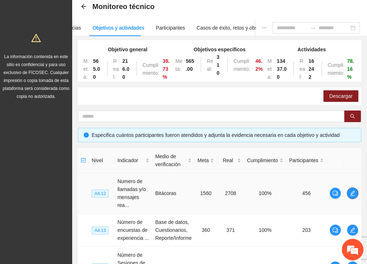
click at [268, 192] on icon "edit" at bounding box center [353, 193] width 6 height 6
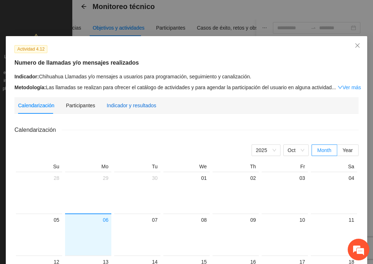
click at [127, 106] on div "Indicador y resultados" at bounding box center [130, 105] width 49 height 8
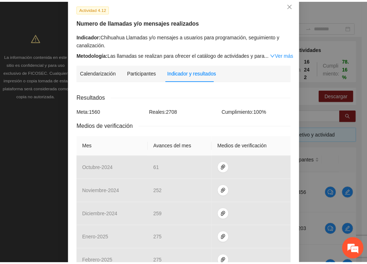
scroll to position [0, 0]
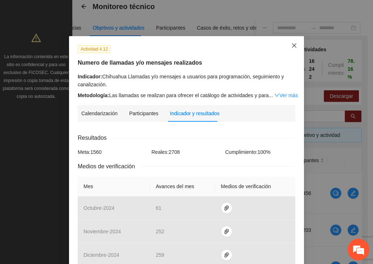
click at [268, 46] on icon "close" at bounding box center [294, 46] width 6 height 6
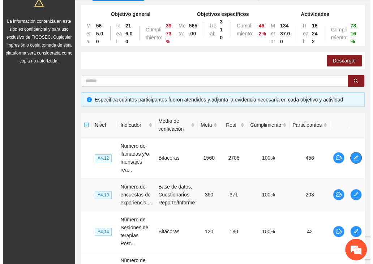
scroll to position [73, 0]
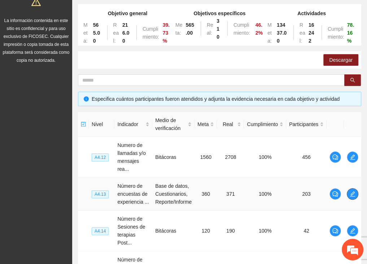
click at [268, 192] on span "edit" at bounding box center [352, 194] width 11 height 6
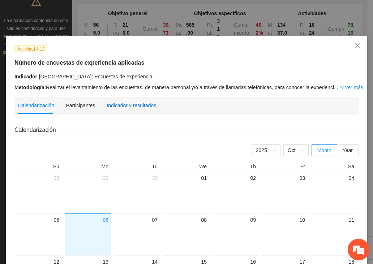
click at [134, 102] on div "Indicador y resultados" at bounding box center [130, 105] width 49 height 8
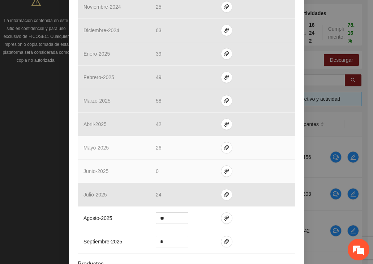
scroll to position [275, 0]
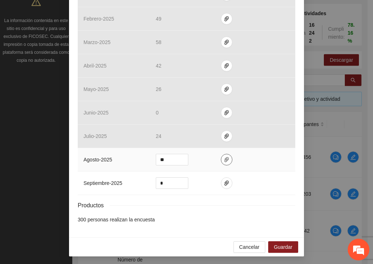
click at [224, 157] on icon "paper-clip" at bounding box center [226, 160] width 6 height 6
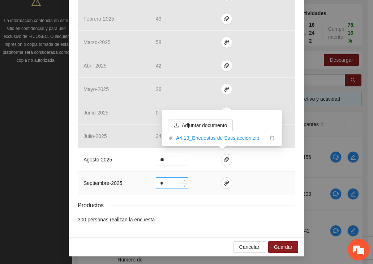
click at [169, 180] on input "*" at bounding box center [172, 183] width 32 height 11
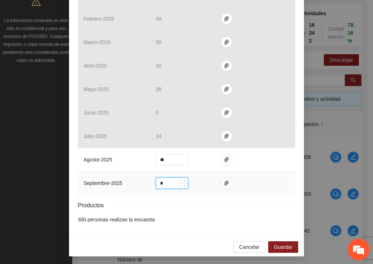
drag, startPoint x: 159, startPoint y: 182, endPoint x: 131, endPoint y: 183, distance: 27.5
click at [131, 183] on tr "septiembre - 2025 *" at bounding box center [186, 182] width 217 height 23
type input "**"
click at [224, 183] on icon "paper-clip" at bounding box center [226, 182] width 4 height 5
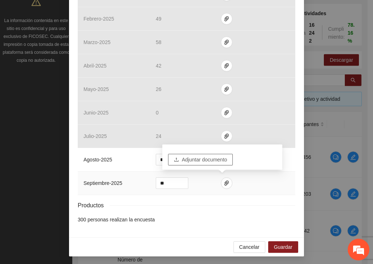
click at [189, 158] on span "Adjuntar documento" at bounding box center [204, 160] width 45 height 8
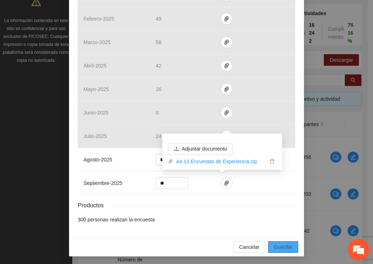
click at [268, 250] on button "Guardar" at bounding box center [283, 247] width 30 height 12
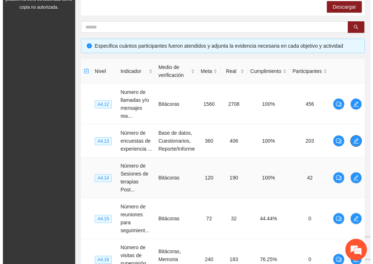
scroll to position [145, 0]
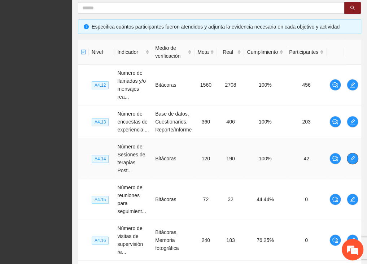
click at [268, 158] on icon "edit" at bounding box center [353, 159] width 6 height 6
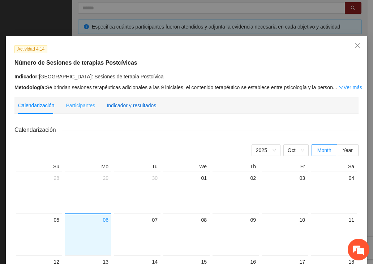
click at [135, 107] on div "Indicador y resultados" at bounding box center [130, 105] width 49 height 8
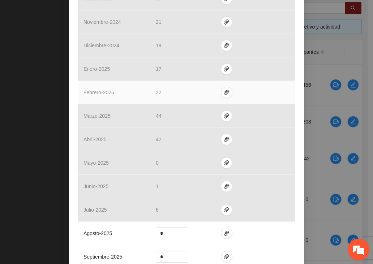
scroll to position [253, 0]
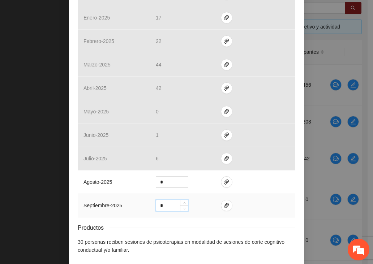
drag, startPoint x: 170, startPoint y: 206, endPoint x: 150, endPoint y: 206, distance: 20.6
click at [150, 206] on td "*" at bounding box center [182, 205] width 65 height 23
type input "*"
click at [224, 206] on icon "paper-clip" at bounding box center [226, 205] width 4 height 5
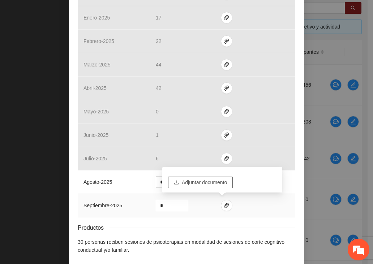
click at [212, 184] on span "Adjuntar documento" at bounding box center [204, 182] width 45 height 8
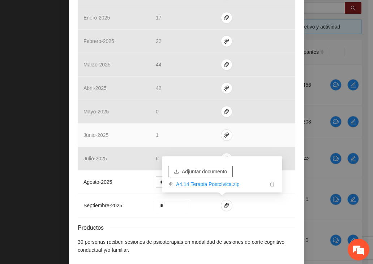
scroll to position [283, 0]
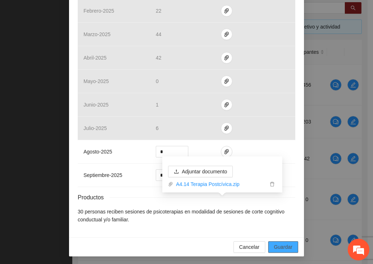
click at [268, 245] on span "Guardar" at bounding box center [283, 247] width 18 height 8
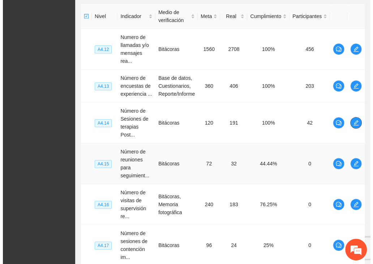
scroll to position [181, 0]
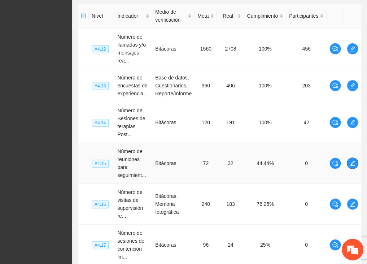
click at [268, 165] on icon "edit" at bounding box center [352, 163] width 5 height 5
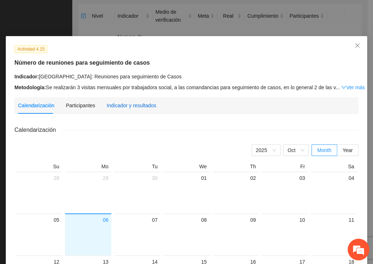
click at [115, 106] on div "Indicador y resultados" at bounding box center [130, 105] width 49 height 8
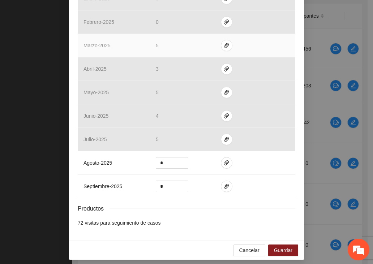
scroll to position [275, 0]
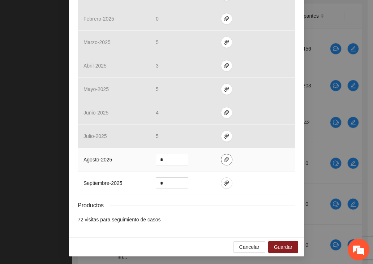
click at [224, 160] on icon "paper-clip" at bounding box center [226, 159] width 4 height 5
drag, startPoint x: 158, startPoint y: 180, endPoint x: 140, endPoint y: 182, distance: 18.4
click at [140, 182] on tr "septiembre - 2025 *" at bounding box center [186, 182] width 217 height 23
type input "*"
click at [226, 183] on span "paper-clip" at bounding box center [226, 183] width 11 height 6
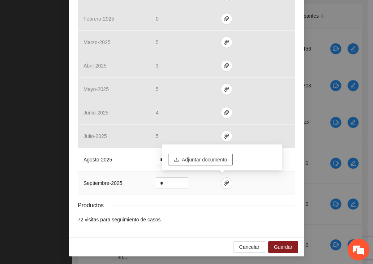
click at [203, 156] on span "Adjuntar documento" at bounding box center [204, 160] width 45 height 8
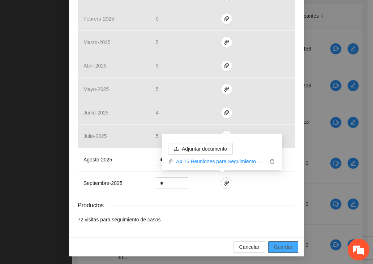
click at [268, 248] on span "Guardar" at bounding box center [283, 247] width 18 height 8
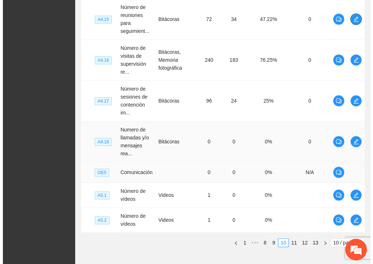
scroll to position [289, 0]
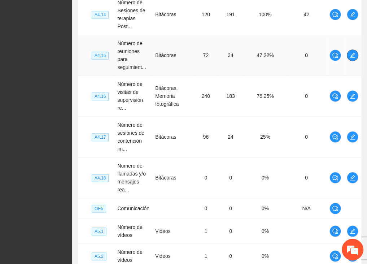
click at [268, 53] on icon "edit" at bounding box center [352, 55] width 5 height 5
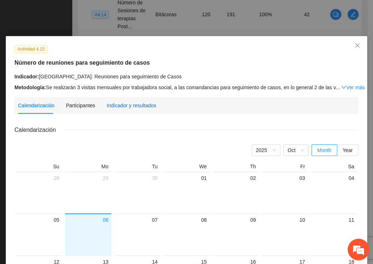
click at [122, 104] on div "Indicador y resultados" at bounding box center [130, 105] width 49 height 8
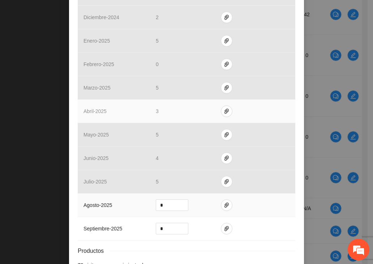
scroll to position [275, 0]
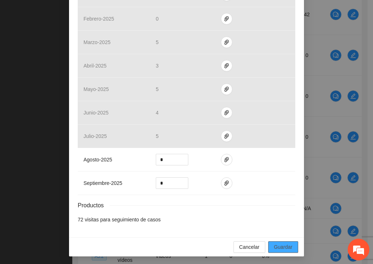
click at [268, 247] on span "Guardar" at bounding box center [283, 247] width 18 height 8
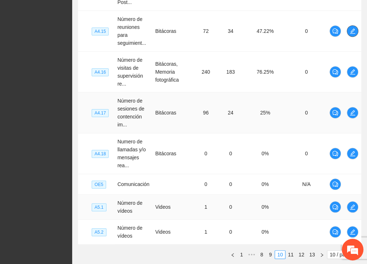
scroll to position [361, 0]
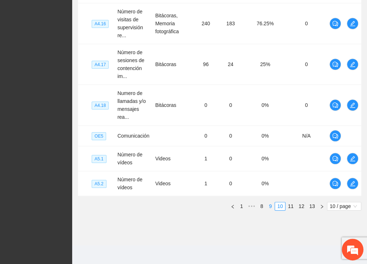
click at [268, 204] on link "9" at bounding box center [270, 206] width 8 height 8
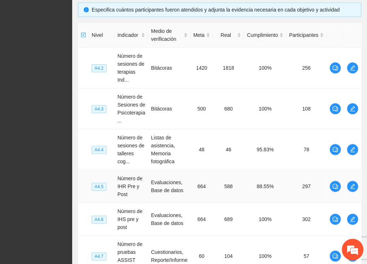
scroll to position [145, 0]
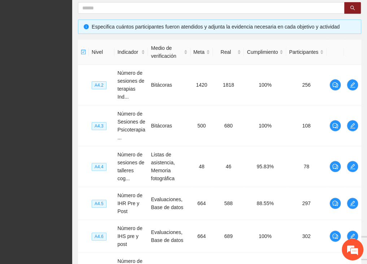
click at [256, 19] on div "Especifica cuántos participantes fueron atendidos y adjunta la evidencia necesa…" at bounding box center [219, 26] width 283 height 14
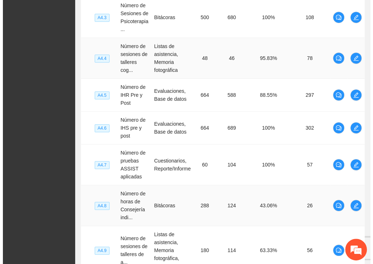
scroll to position [289, 0]
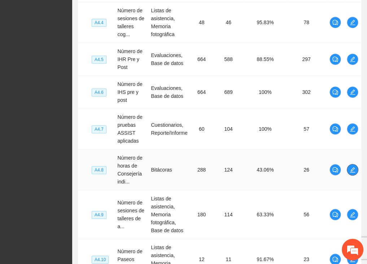
click at [268, 167] on icon "edit" at bounding box center [353, 170] width 6 height 6
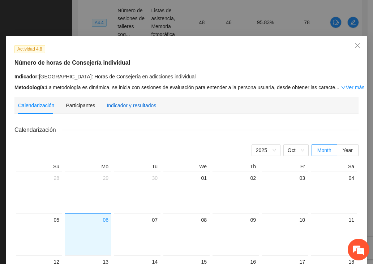
click at [121, 107] on div "Indicador y resultados" at bounding box center [130, 105] width 49 height 8
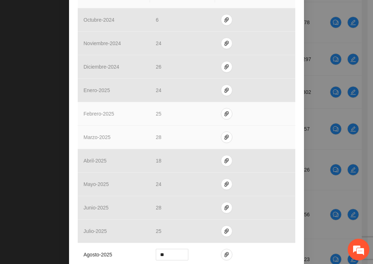
scroll to position [275, 0]
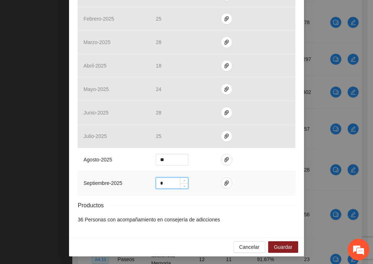
drag, startPoint x: 165, startPoint y: 182, endPoint x: 153, endPoint y: 182, distance: 11.9
click at [156, 182] on div "*" at bounding box center [172, 183] width 32 height 12
click at [223, 159] on icon "paper-clip" at bounding box center [226, 160] width 6 height 6
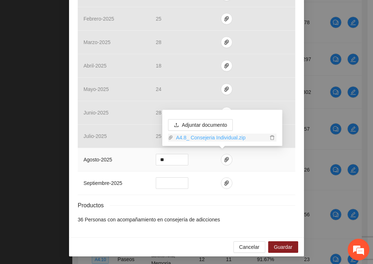
click at [215, 137] on link "A4.8_ Consejeria Individual.zip" at bounding box center [220, 138] width 95 height 8
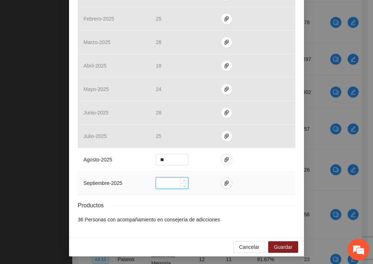
click at [162, 182] on input at bounding box center [172, 183] width 32 height 11
click at [223, 182] on icon "paper-clip" at bounding box center [226, 183] width 6 height 6
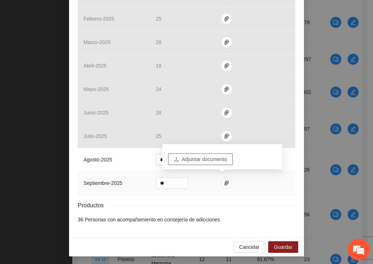
click at [215, 160] on span "Adjuntar documento" at bounding box center [204, 159] width 45 height 8
click at [171, 182] on input "**" at bounding box center [172, 183] width 32 height 11
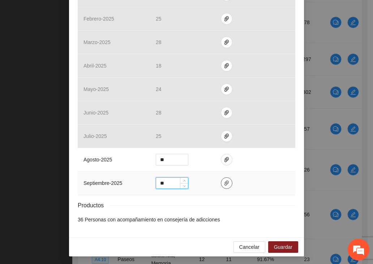
type input "**"
click at [223, 180] on icon "paper-clip" at bounding box center [226, 183] width 6 height 6
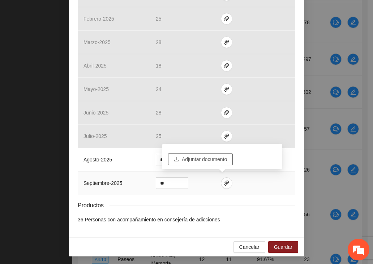
click at [199, 160] on span "Adjuntar documento" at bounding box center [204, 159] width 45 height 8
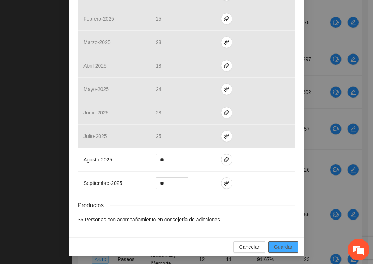
drag, startPoint x: 278, startPoint y: 245, endPoint x: 274, endPoint y: 245, distance: 3.6
click at [268, 245] on span "Guardar" at bounding box center [283, 247] width 18 height 8
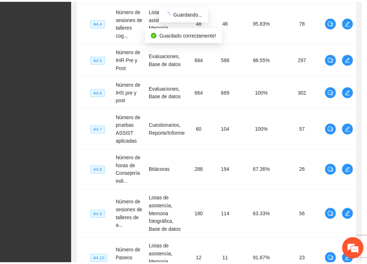
scroll to position [239, 0]
